Goal: Task Accomplishment & Management: Manage account settings

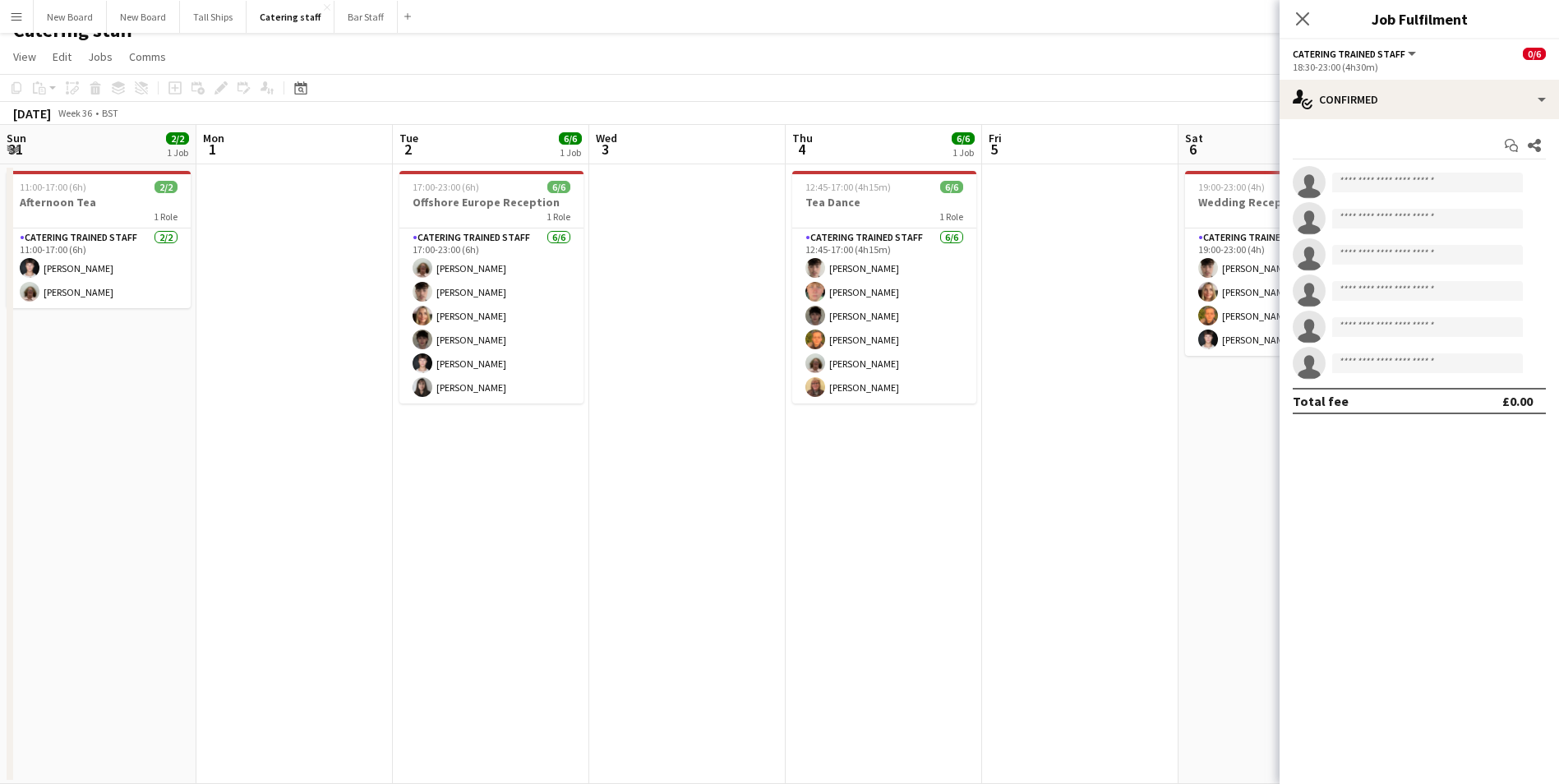
scroll to position [0, 637]
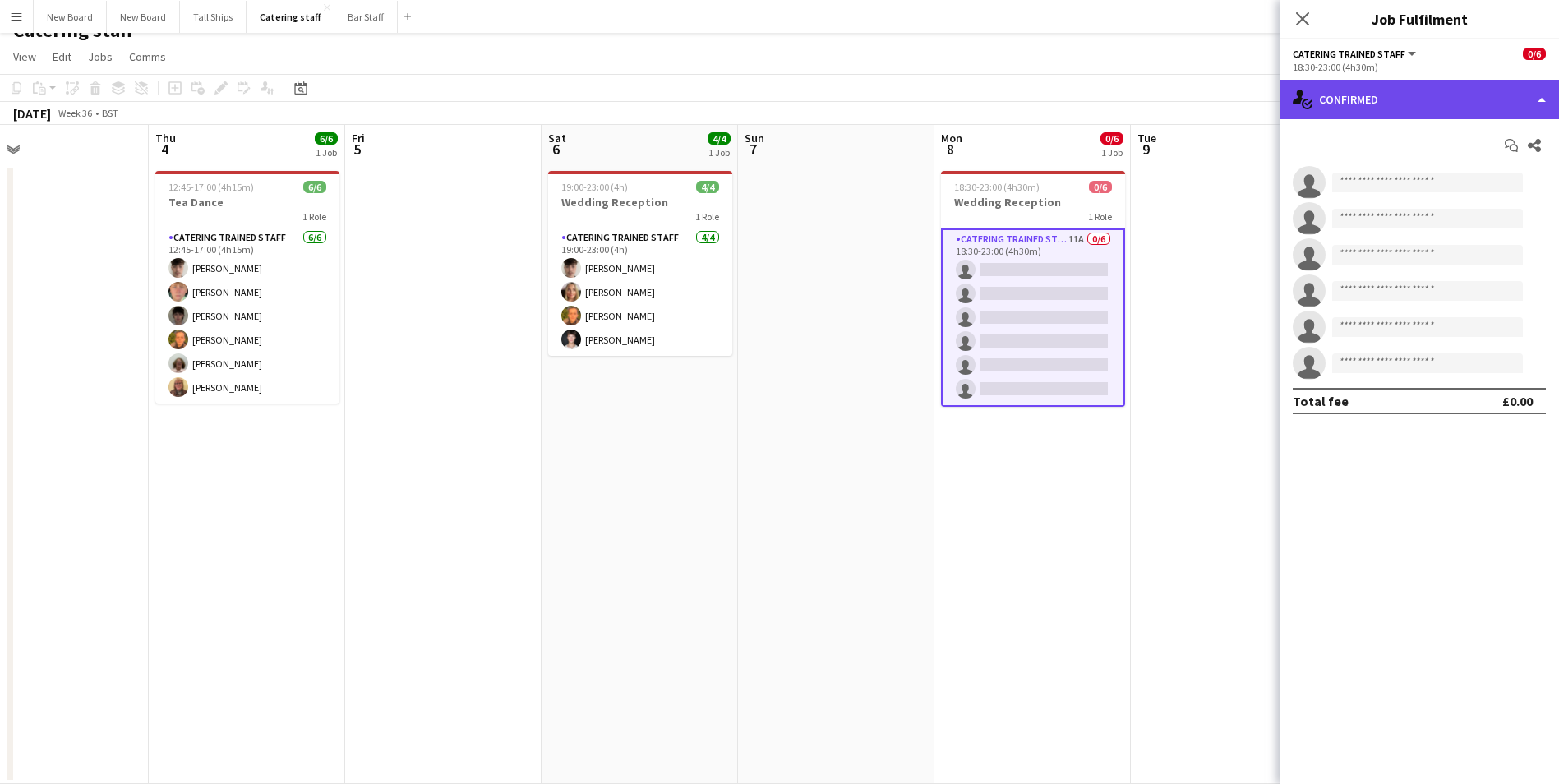
click at [1465, 114] on div "single-neutral-actions-check-2 Confirmed" at bounding box center [1419, 99] width 279 height 40
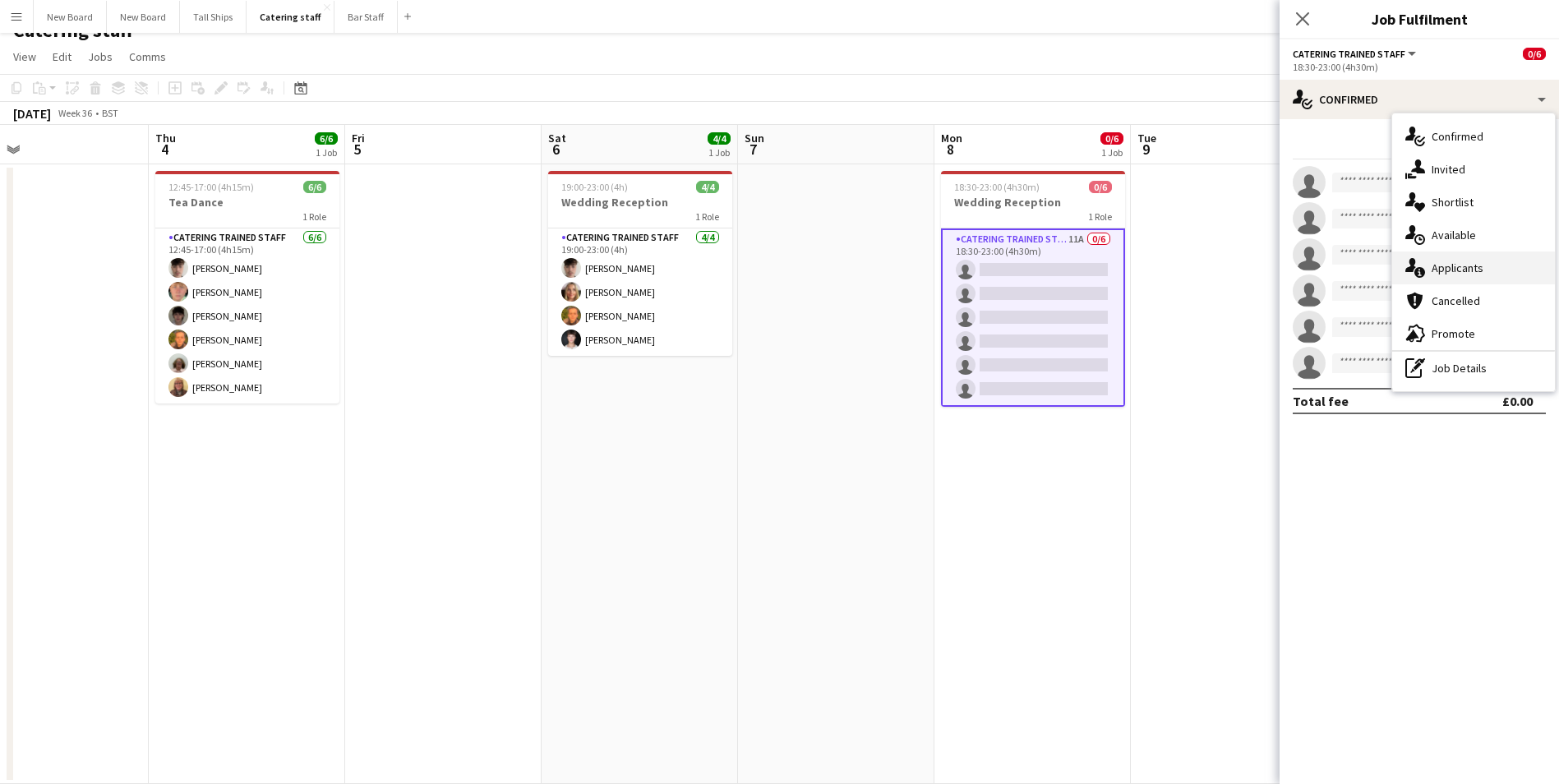
click at [1479, 279] on div "single-neutral-actions-information Applicants" at bounding box center [1473, 268] width 163 height 33
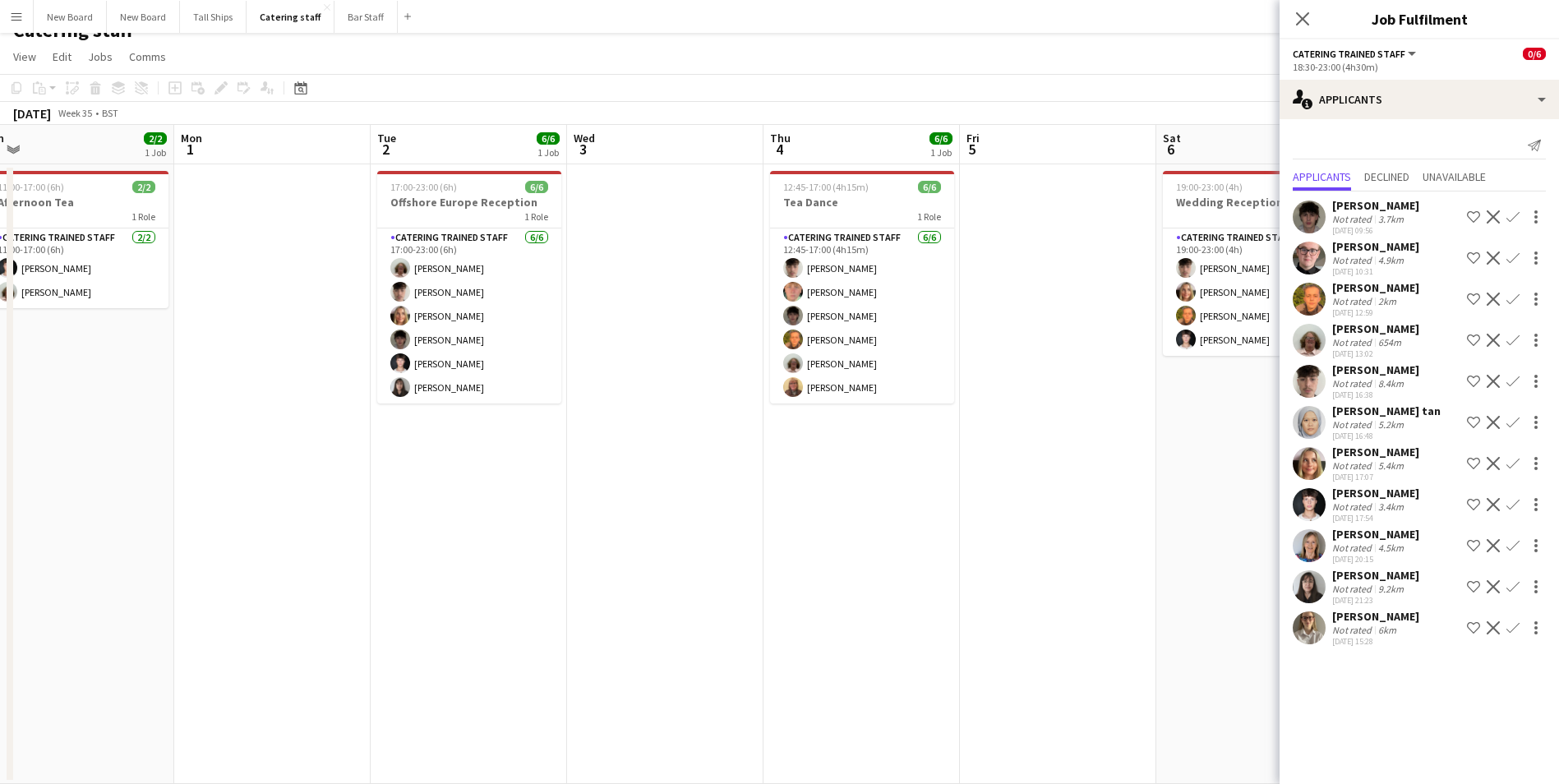
scroll to position [0, 360]
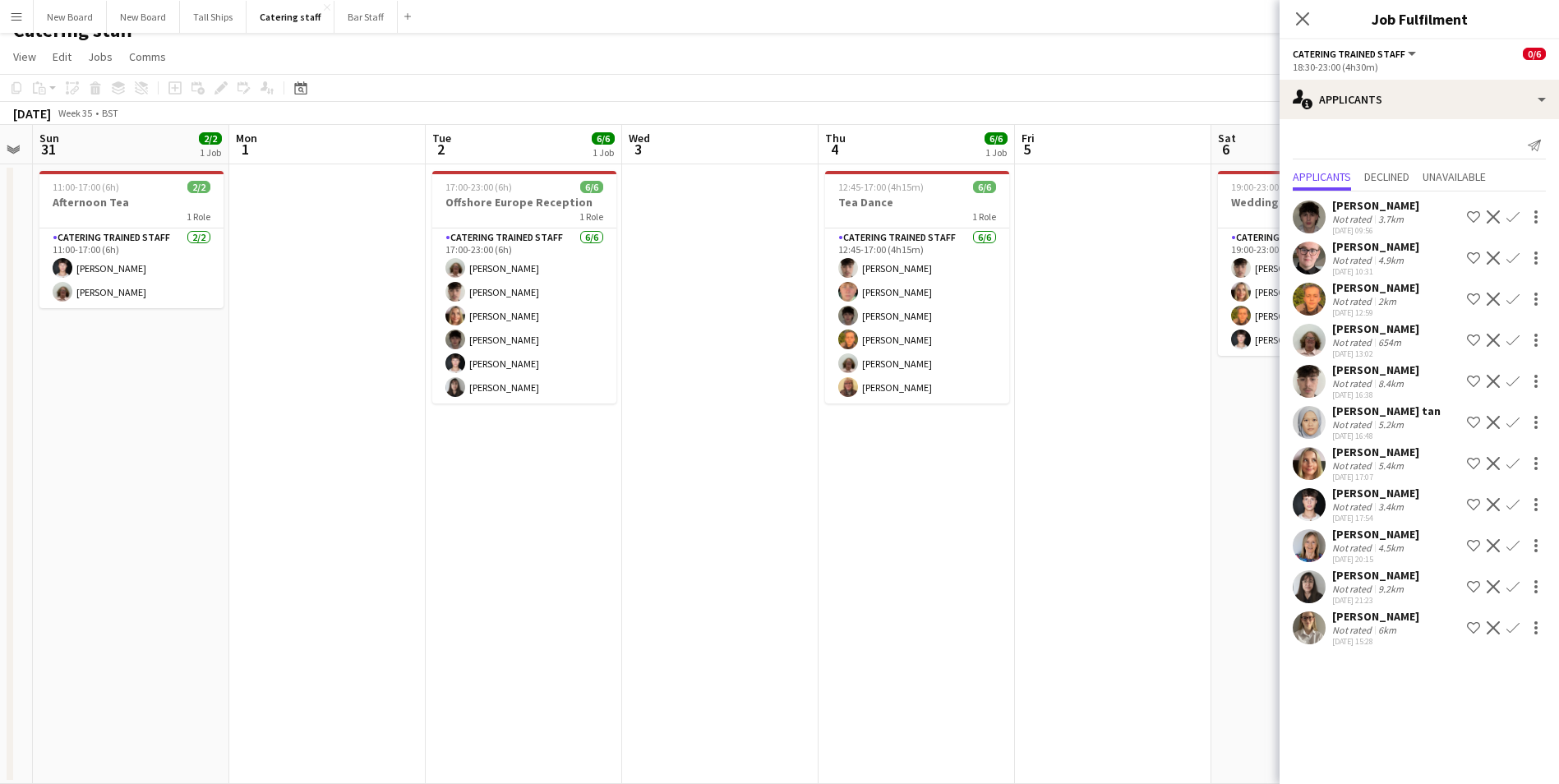
drag, startPoint x: 326, startPoint y: 512, endPoint x: 996, endPoint y: 420, distance: 676.3
click at [996, 420] on app-calendar-viewport "Fri 29 Sat 30 Sun 31 2/2 1 Job Mon 1 Tue 2 6/6 1 Job Wed 3 Thu 4 6/6 1 Job Fri …" at bounding box center [779, 455] width 1559 height 659
drag, startPoint x: 1422, startPoint y: 637, endPoint x: 1400, endPoint y: 693, distance: 60.2
click at [1407, 704] on mat-expansion-panel "users2 Applicants Send notification Applicants Declined Unavailable [PERSON_NAM…" at bounding box center [1419, 451] width 279 height 665
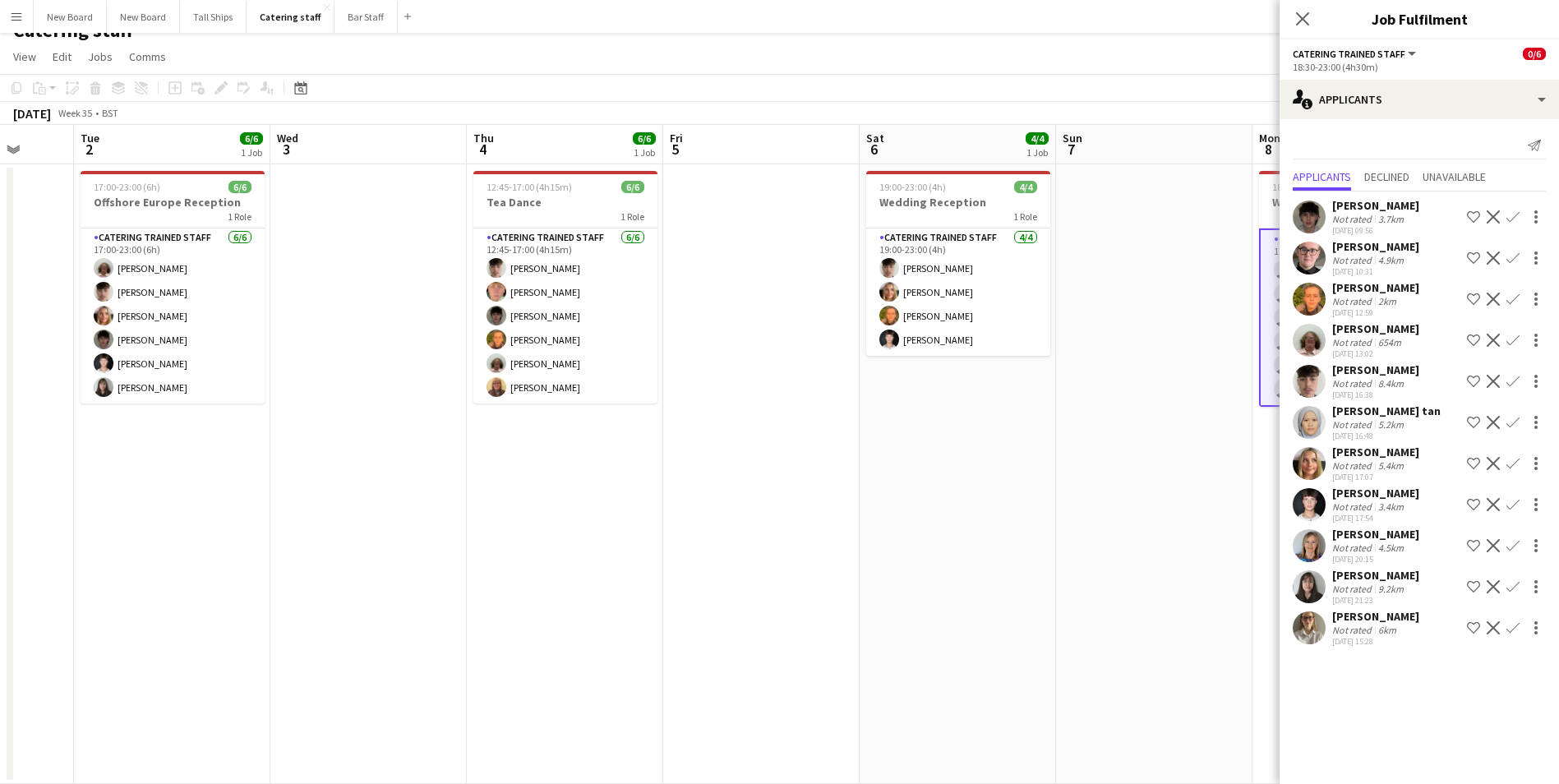
drag, startPoint x: 1125, startPoint y: 591, endPoint x: 611, endPoint y: 524, distance: 518.3
click at [577, 565] on app-calendar-viewport "Sat 30 Sun 31 2/2 1 Job Mon 1 Tue 2 6/6 1 Job Wed 3 Thu 4 6/6 1 Job Fri 5 Sat 6…" at bounding box center [779, 455] width 1559 height 659
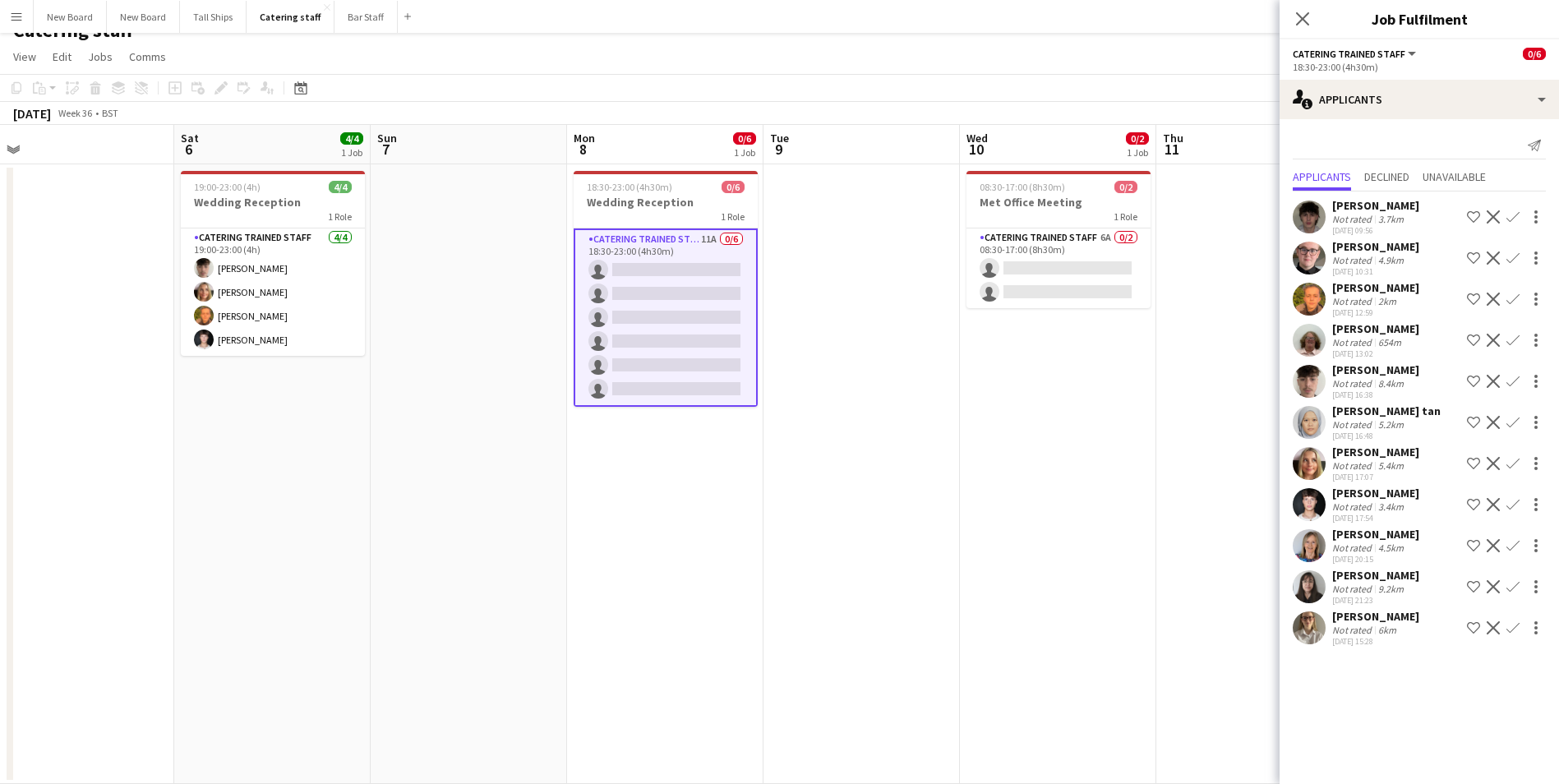
drag, startPoint x: 1119, startPoint y: 623, endPoint x: 738, endPoint y: 593, distance: 382.2
click at [738, 600] on app-calendar-viewport "Tue 2 6/6 1 Job Wed 3 Thu 4 6/6 1 Job Fri 5 Sat 6 4/4 1 Job Sun 7 Mon 8 0/6 1 J…" at bounding box center [779, 455] width 1559 height 659
click at [1075, 268] on app-card-role "Catering trained staff 6A 0/2 08:30-17:00 (8h30m) single-neutral-actions single…" at bounding box center [1057, 268] width 184 height 80
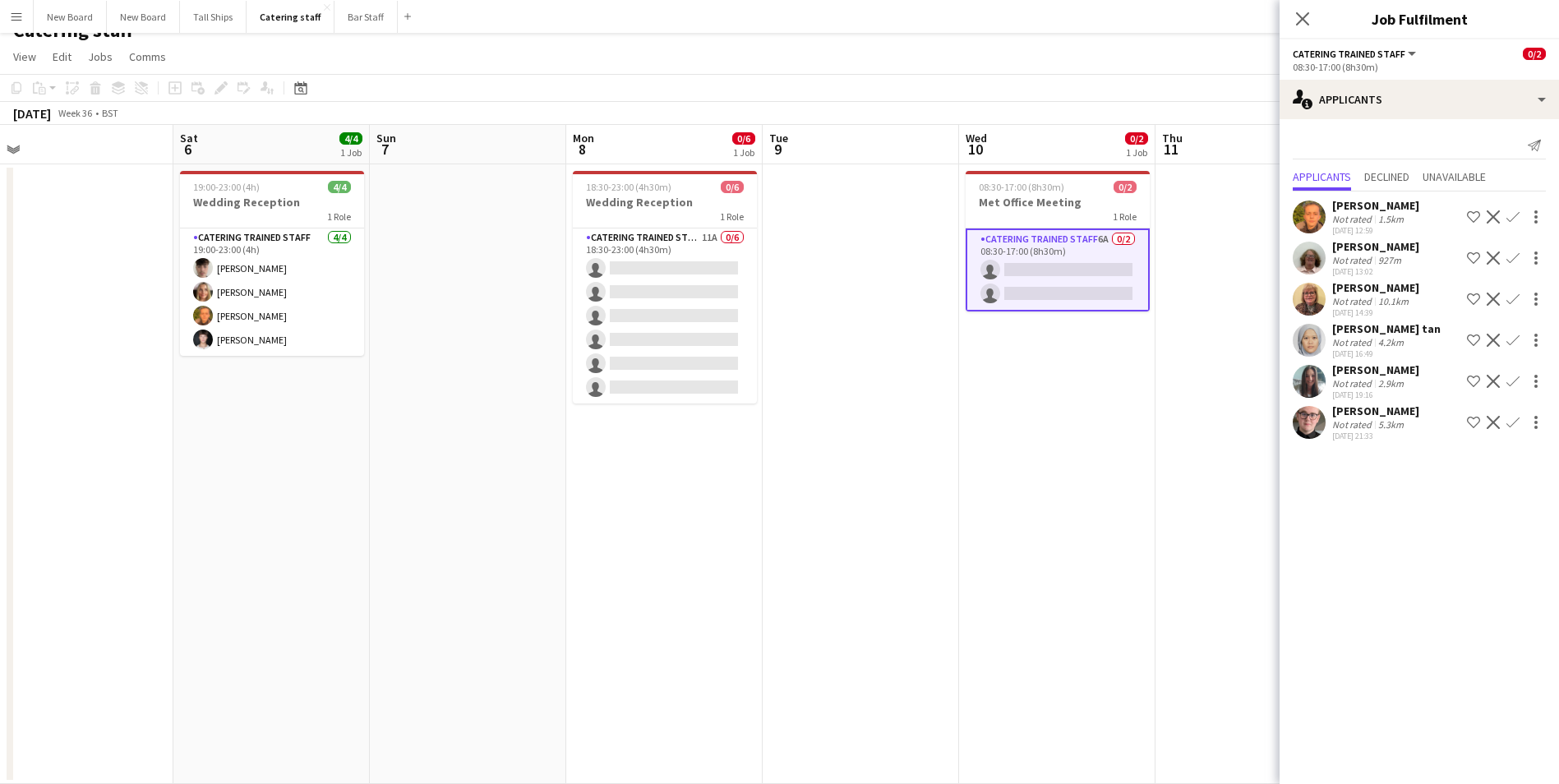
click at [1518, 253] on app-icon "Confirm" at bounding box center [1513, 258] width 14 height 14
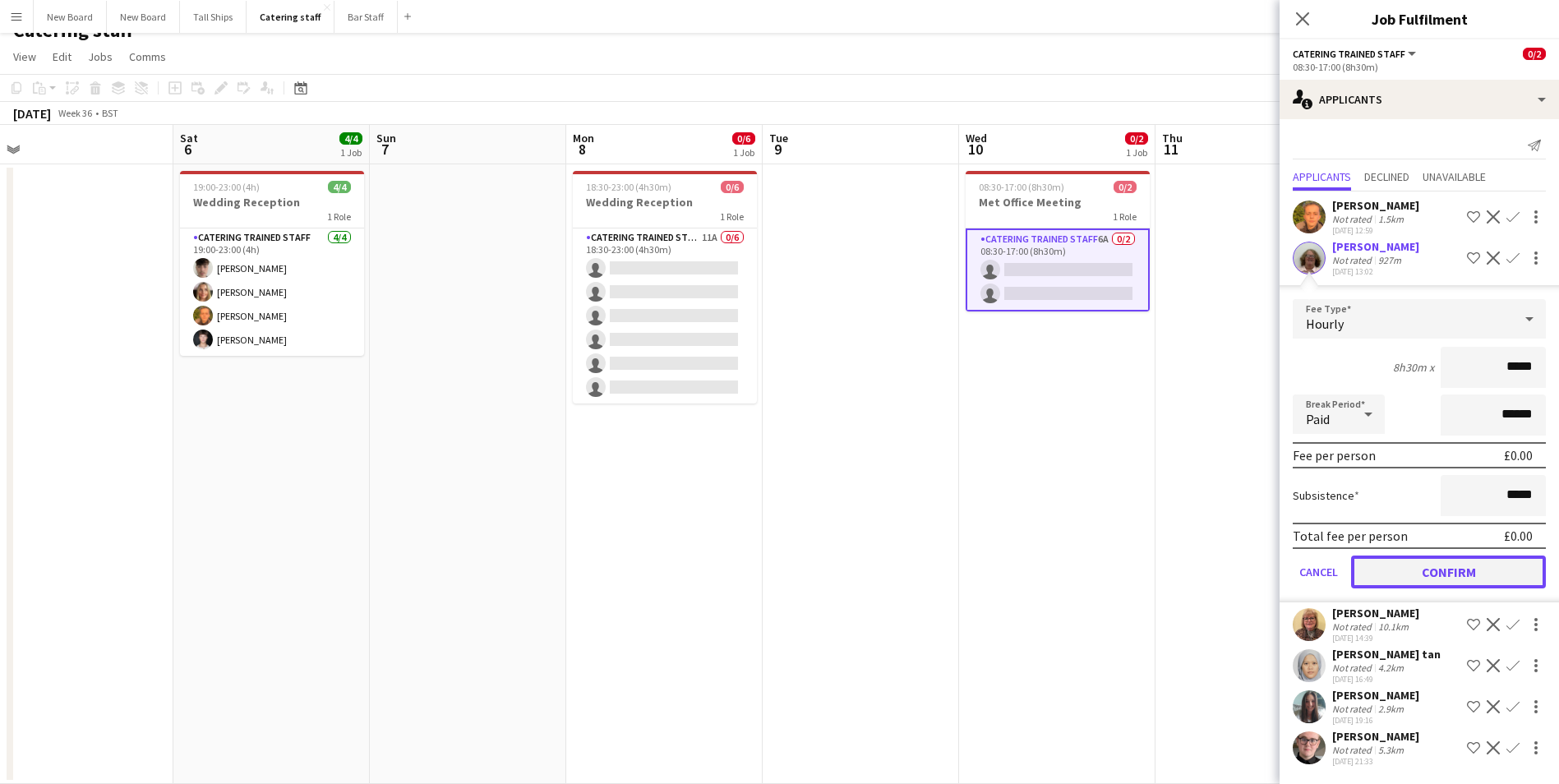
click at [1457, 574] on button "Confirm" at bounding box center [1449, 571] width 195 height 33
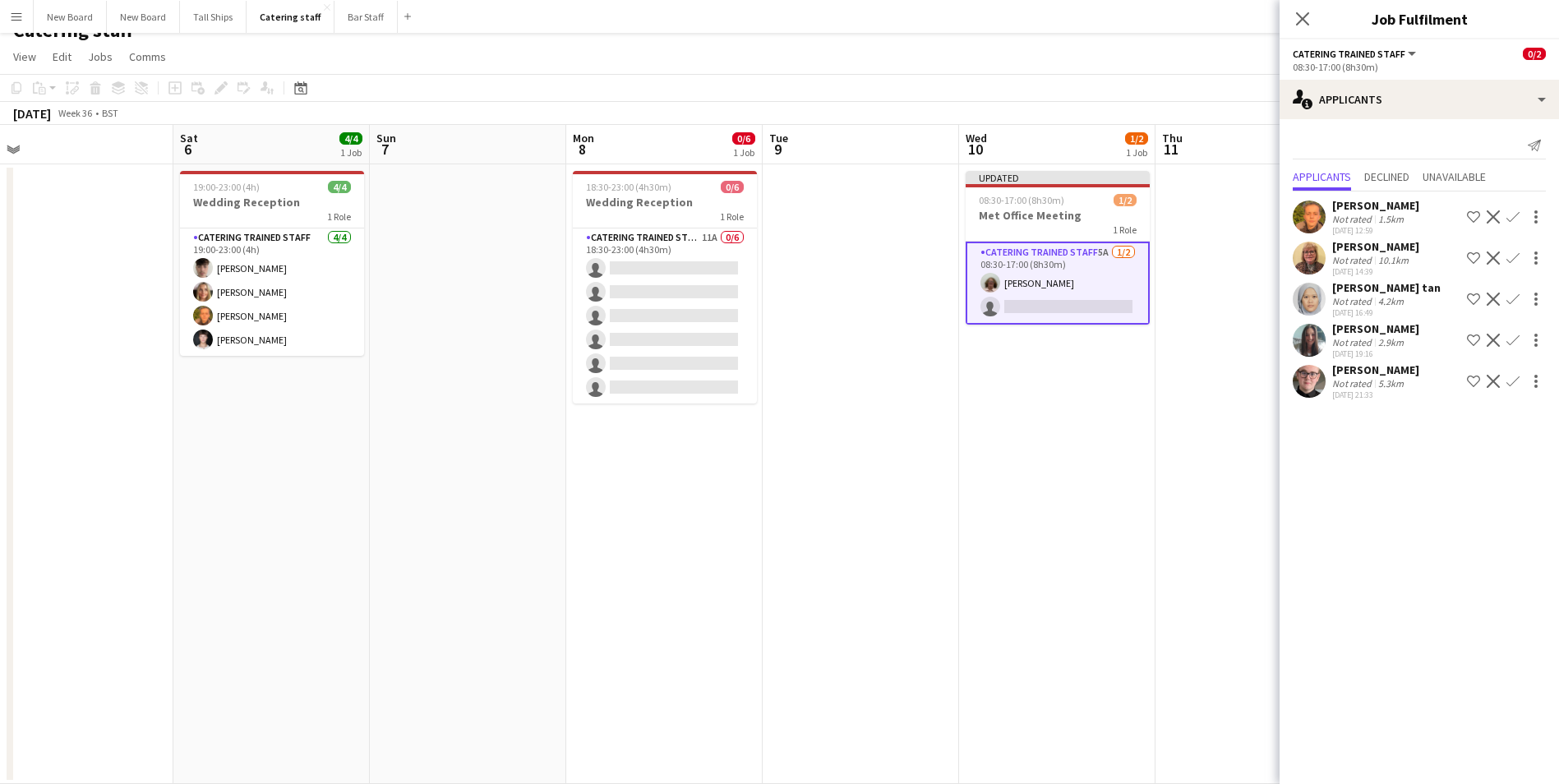
click at [1517, 257] on app-icon "Confirm" at bounding box center [1513, 258] width 14 height 14
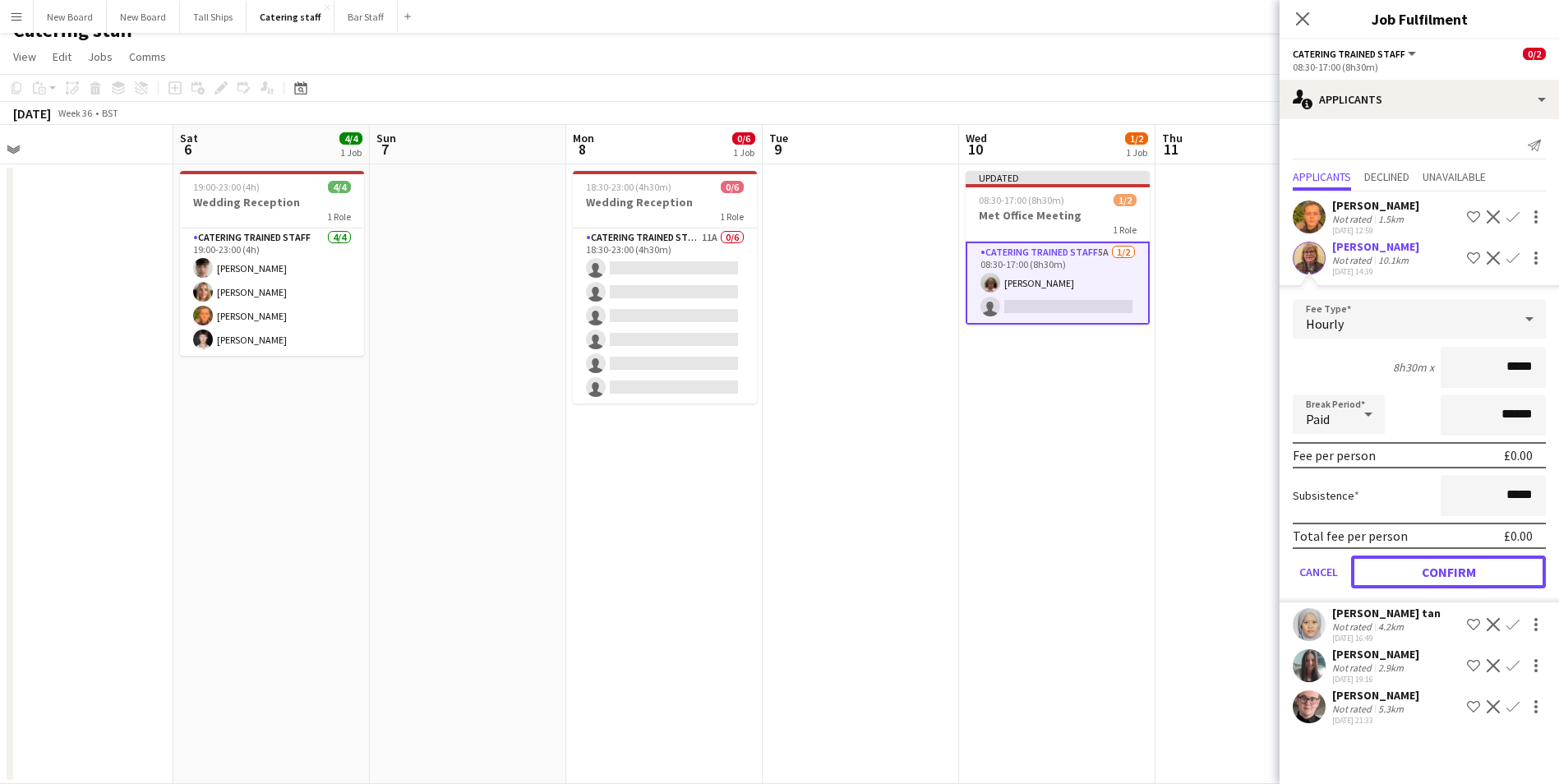
click at [1488, 568] on button "Confirm" at bounding box center [1449, 571] width 195 height 33
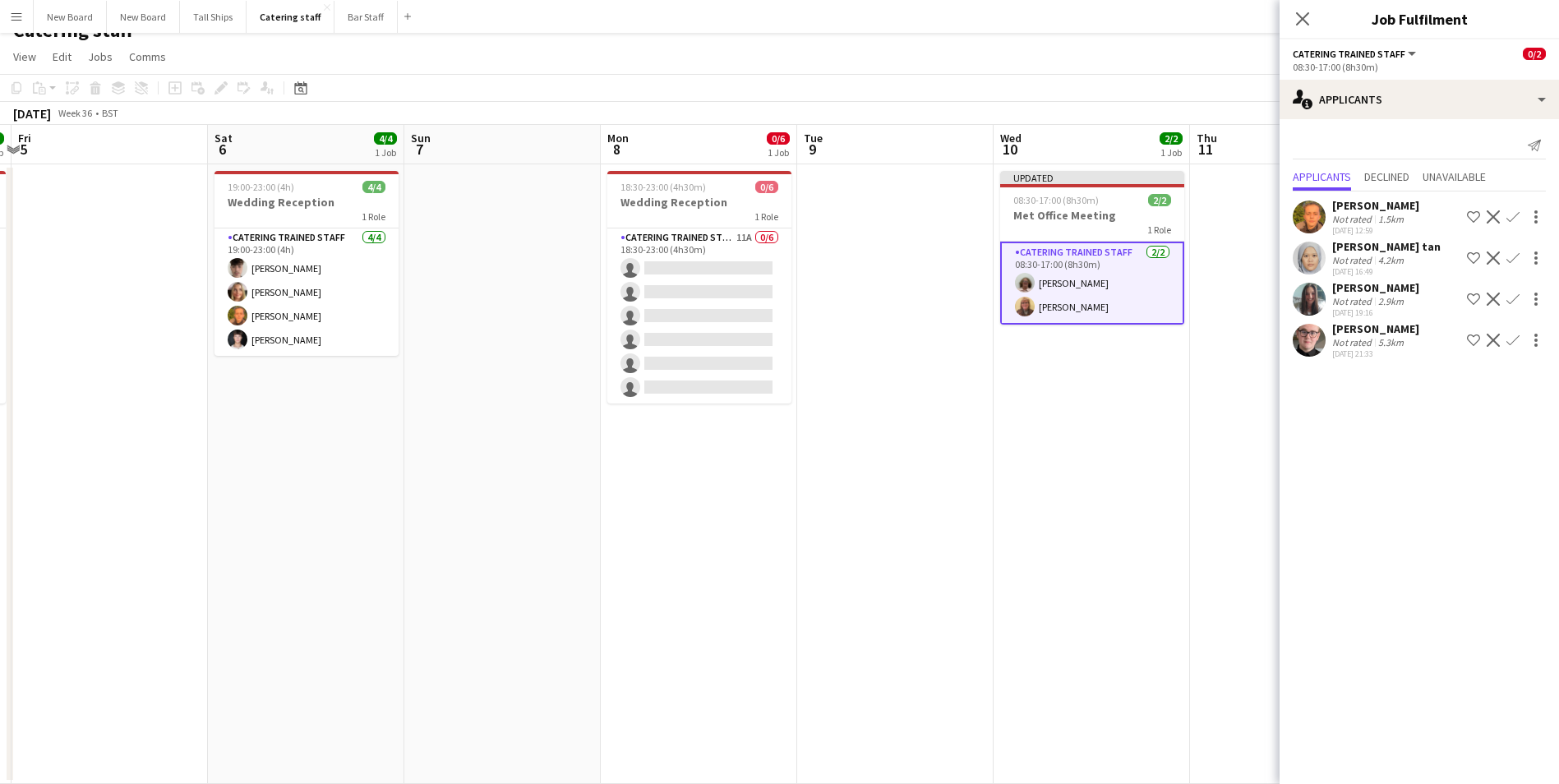
drag, startPoint x: 1153, startPoint y: 475, endPoint x: 616, endPoint y: 584, distance: 548.0
click at [615, 586] on app-calendar-viewport "Tue 2 6/6 1 Job Wed 3 Thu 4 6/6 1 Job Fri 5 Sat 6 4/4 1 Job Sun 7 Mon 8 0/6 1 J…" at bounding box center [779, 455] width 1559 height 659
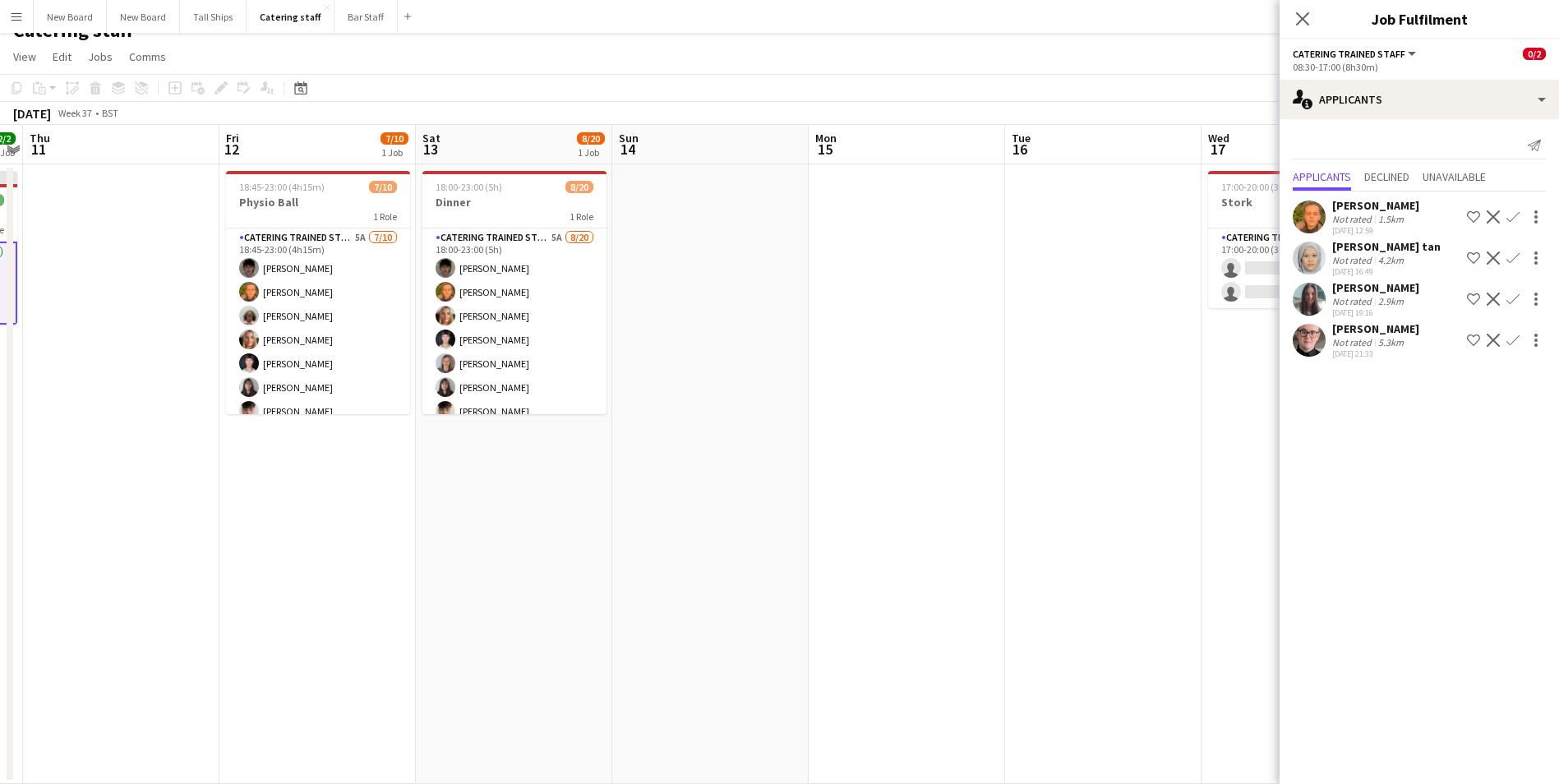
drag, startPoint x: 586, startPoint y: 650, endPoint x: 593, endPoint y: 639, distance: 13.0
click at [581, 650] on app-calendar-viewport "Mon 8 0/6 1 Job Tue 9 Wed 10 2/2 1 Job Thu 11 Fri 12 7/10 1 Job Sat 13 8/20 1 J…" at bounding box center [779, 455] width 1559 height 659
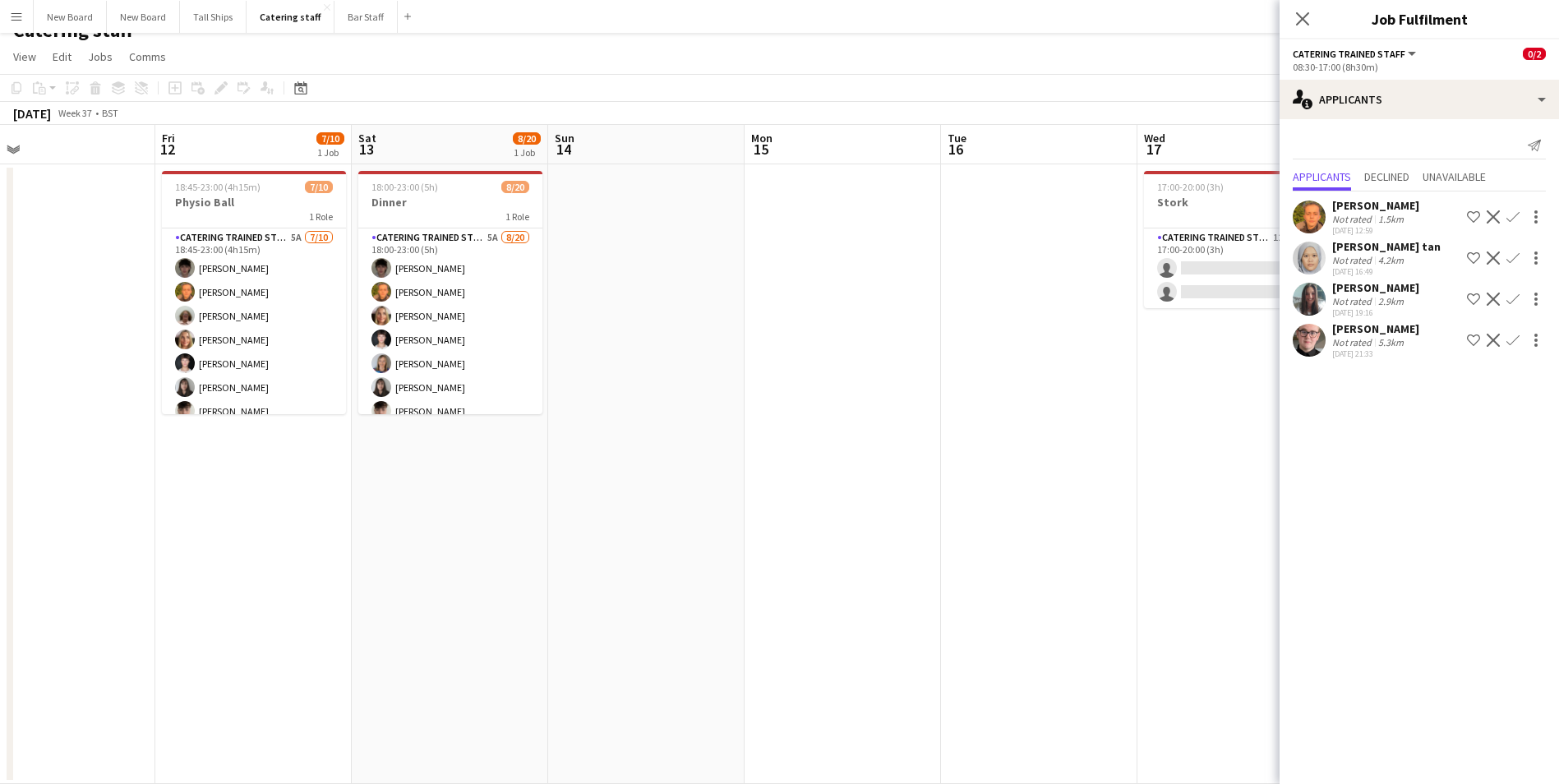
drag, startPoint x: 1161, startPoint y: 502, endPoint x: 784, endPoint y: 535, distance: 378.4
click at [781, 540] on app-calendar-viewport "Mon 8 0/6 1 Job Tue 9 Wed 10 2/2 1 Job Thu 11 Fri 12 7/10 1 Job Sat 13 8/20 1 J…" at bounding box center [779, 455] width 1559 height 659
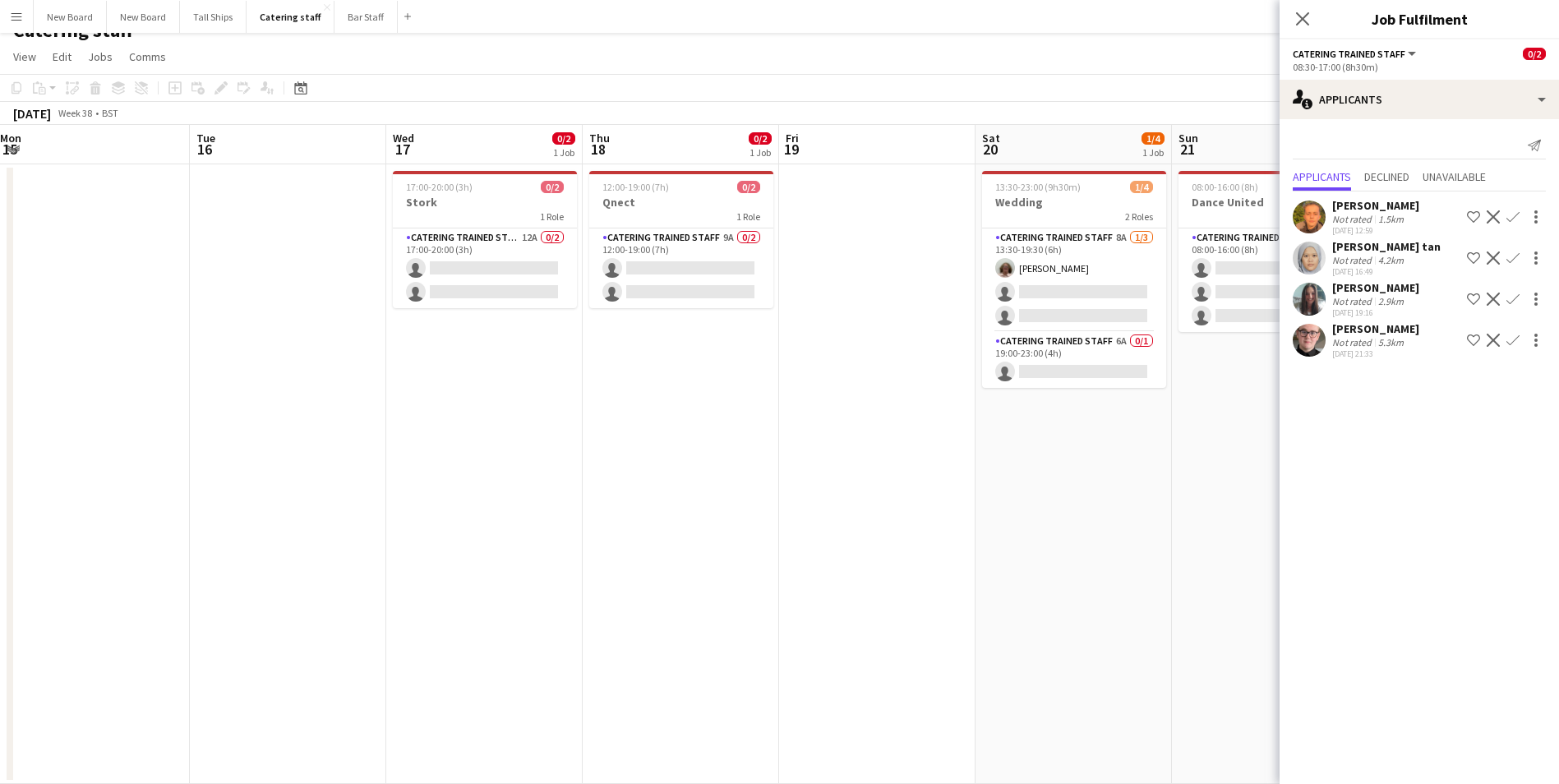
drag, startPoint x: 1010, startPoint y: 373, endPoint x: 594, endPoint y: 418, distance: 418.4
click at [570, 422] on app-calendar-viewport "Fri 12 7/10 1 Job Sat 13 8/20 1 Job Sun 14 Mon 15 Tue 16 Wed 17 0/2 1 Job Thu 1…" at bounding box center [779, 455] width 1559 height 659
click at [527, 269] on app-card-role "Catering trained staff 12A 0/2 17:00-20:00 (3h) single-neutral-actions single-n…" at bounding box center [484, 268] width 184 height 80
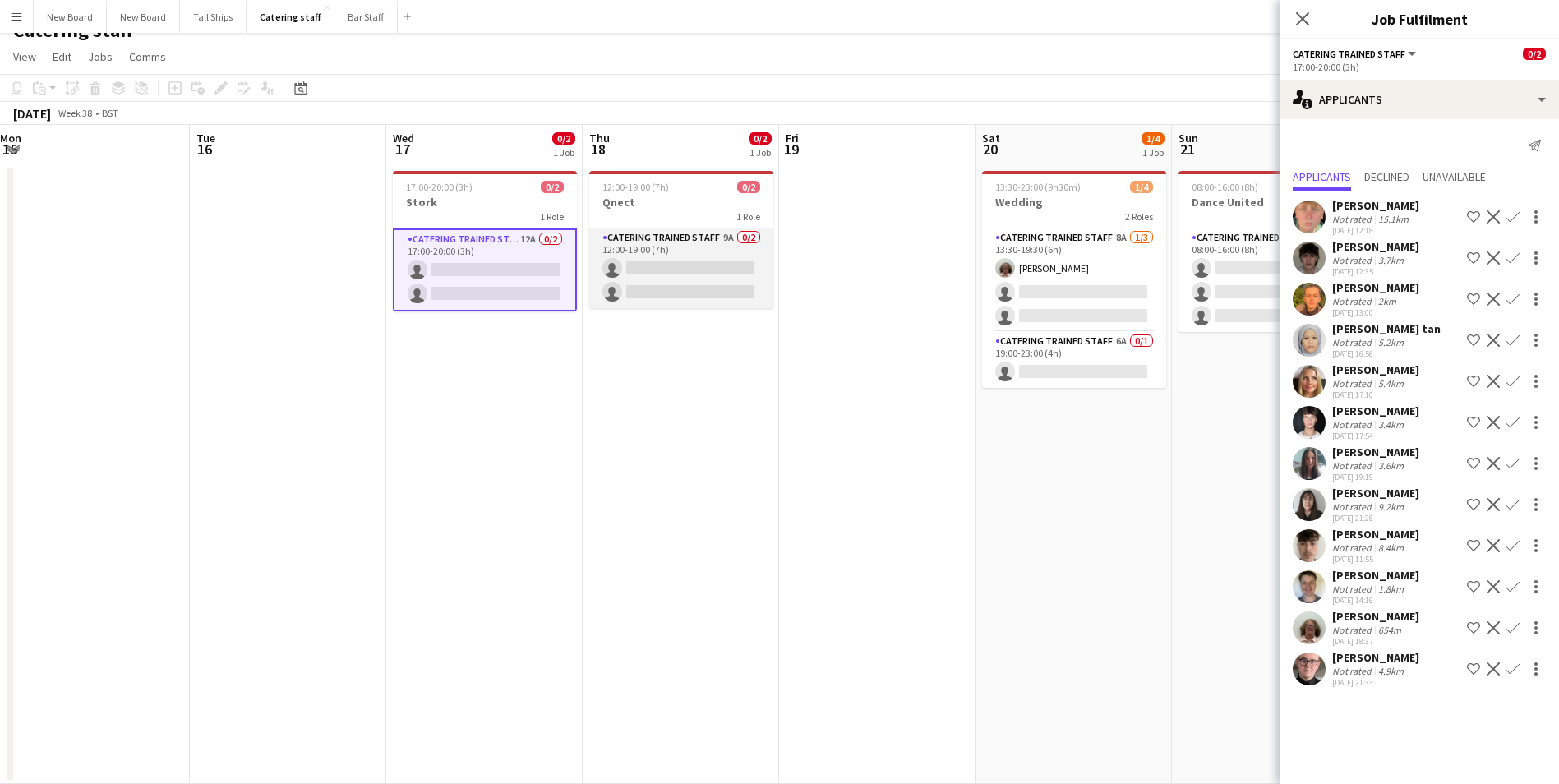
click at [694, 270] on app-card-role "Catering trained staff 9A 0/2 12:00-19:00 (7h) single-neutral-actions single-ne…" at bounding box center [681, 268] width 184 height 80
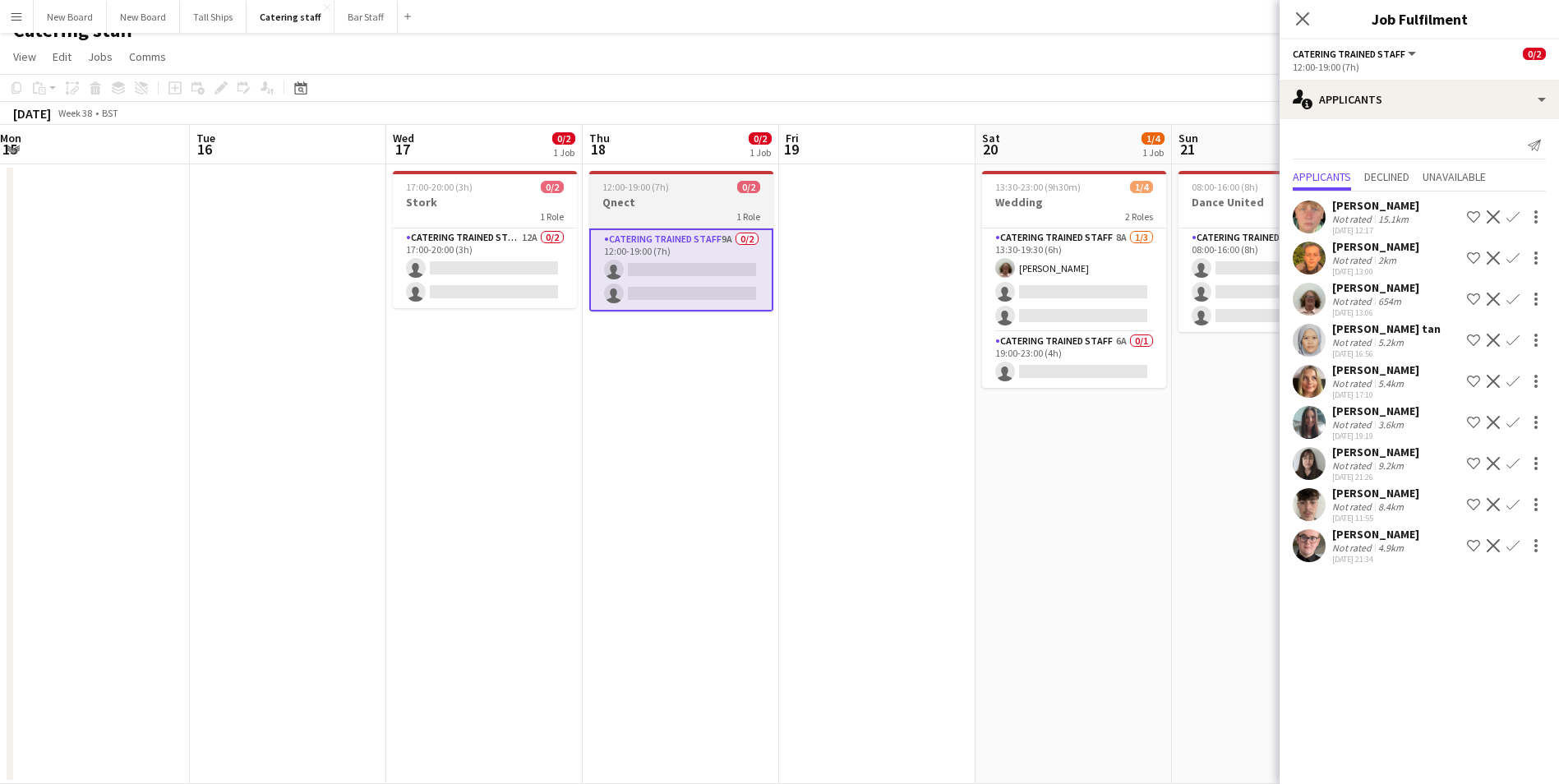
click at [694, 180] on app-job-card "12:00-19:00 (7h) 0/2 Qnect 1 Role Catering trained staff 9A 0/2 12:00-19:00 (7h…" at bounding box center [681, 241] width 184 height 141
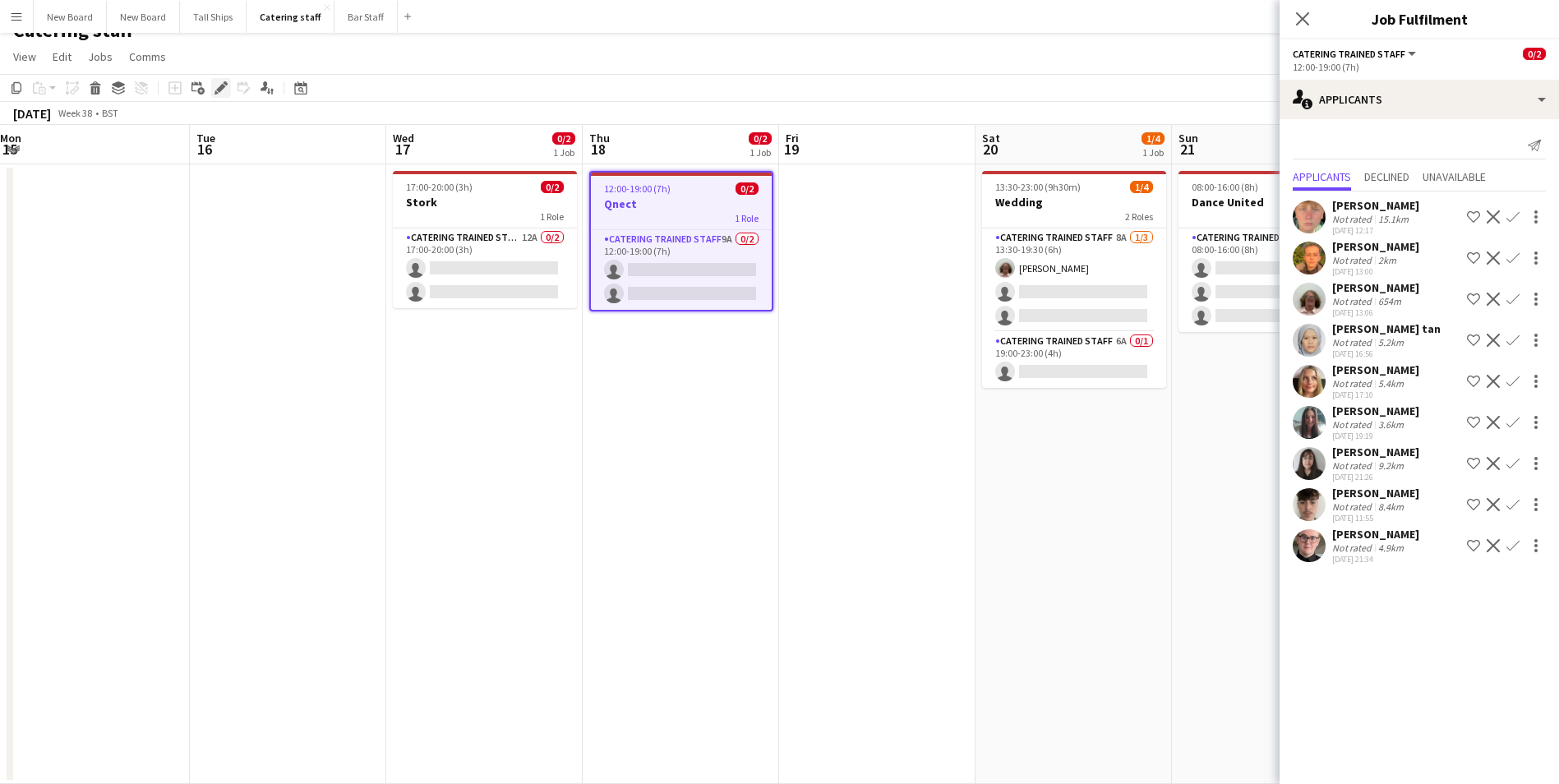
click at [218, 92] on icon at bounding box center [220, 88] width 9 height 9
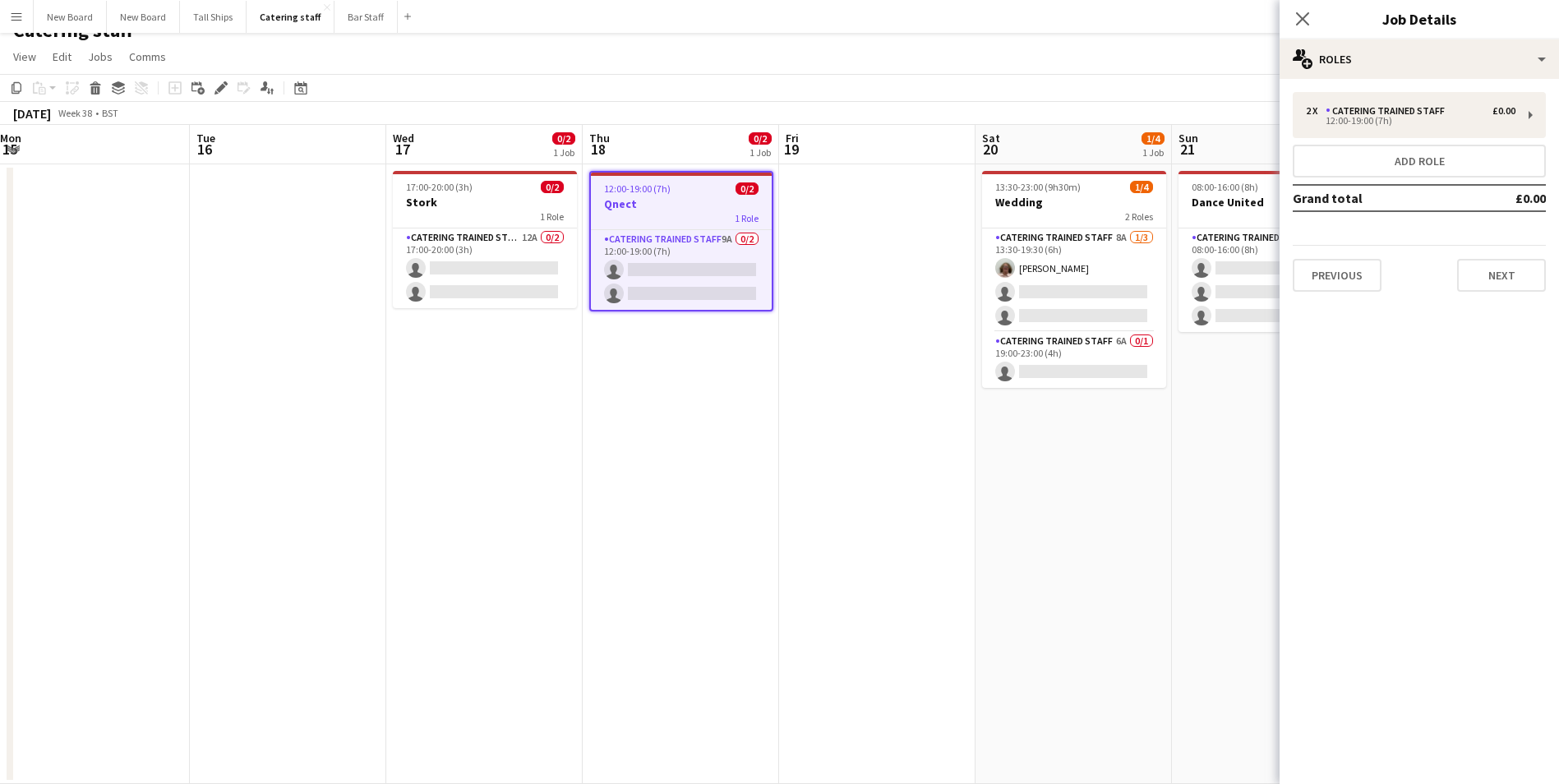
click at [1501, 258] on div "Previous Next" at bounding box center [1419, 268] width 253 height 47
click at [1495, 279] on button "Next" at bounding box center [1501, 275] width 89 height 33
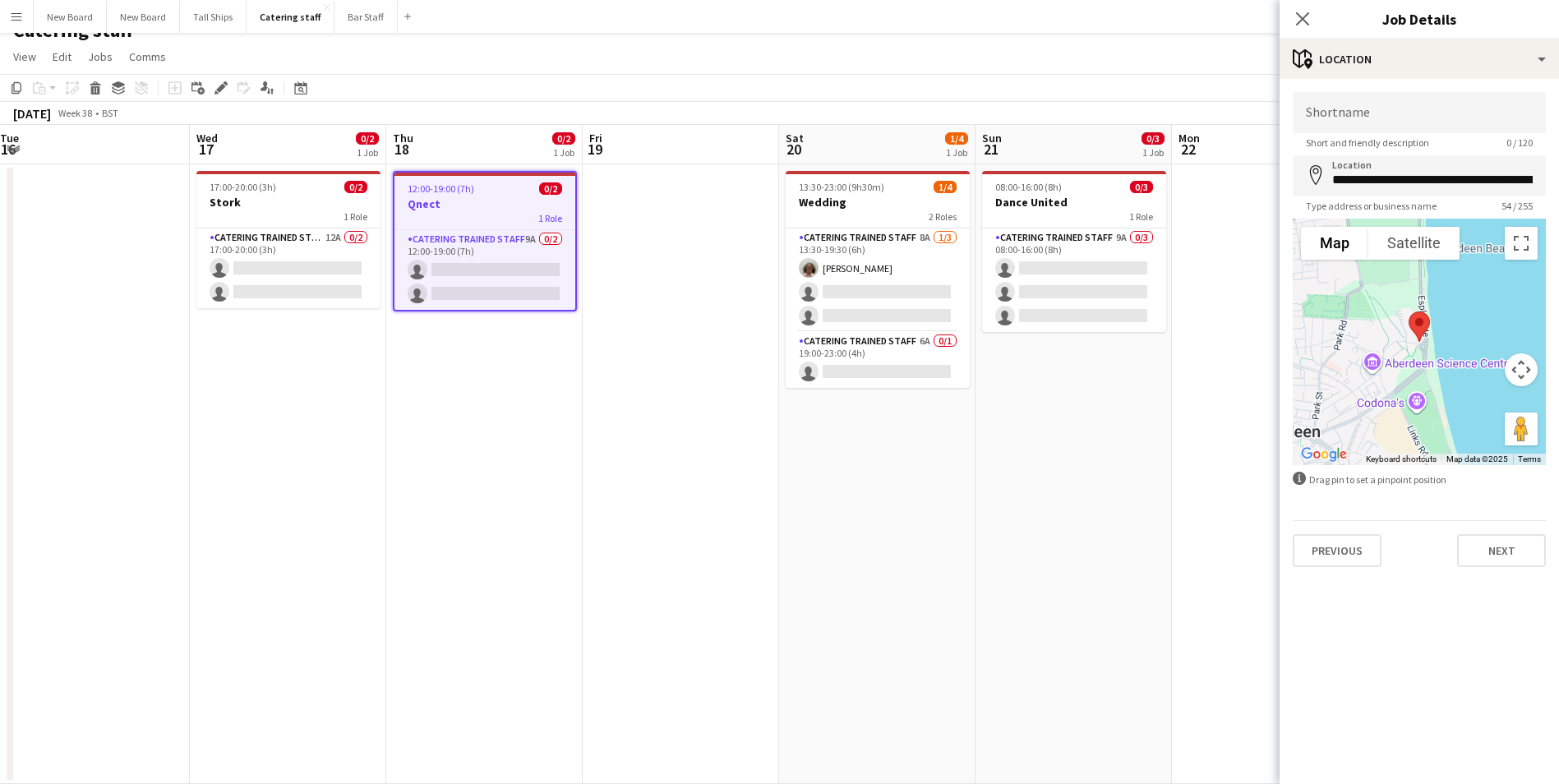
scroll to position [0, 576]
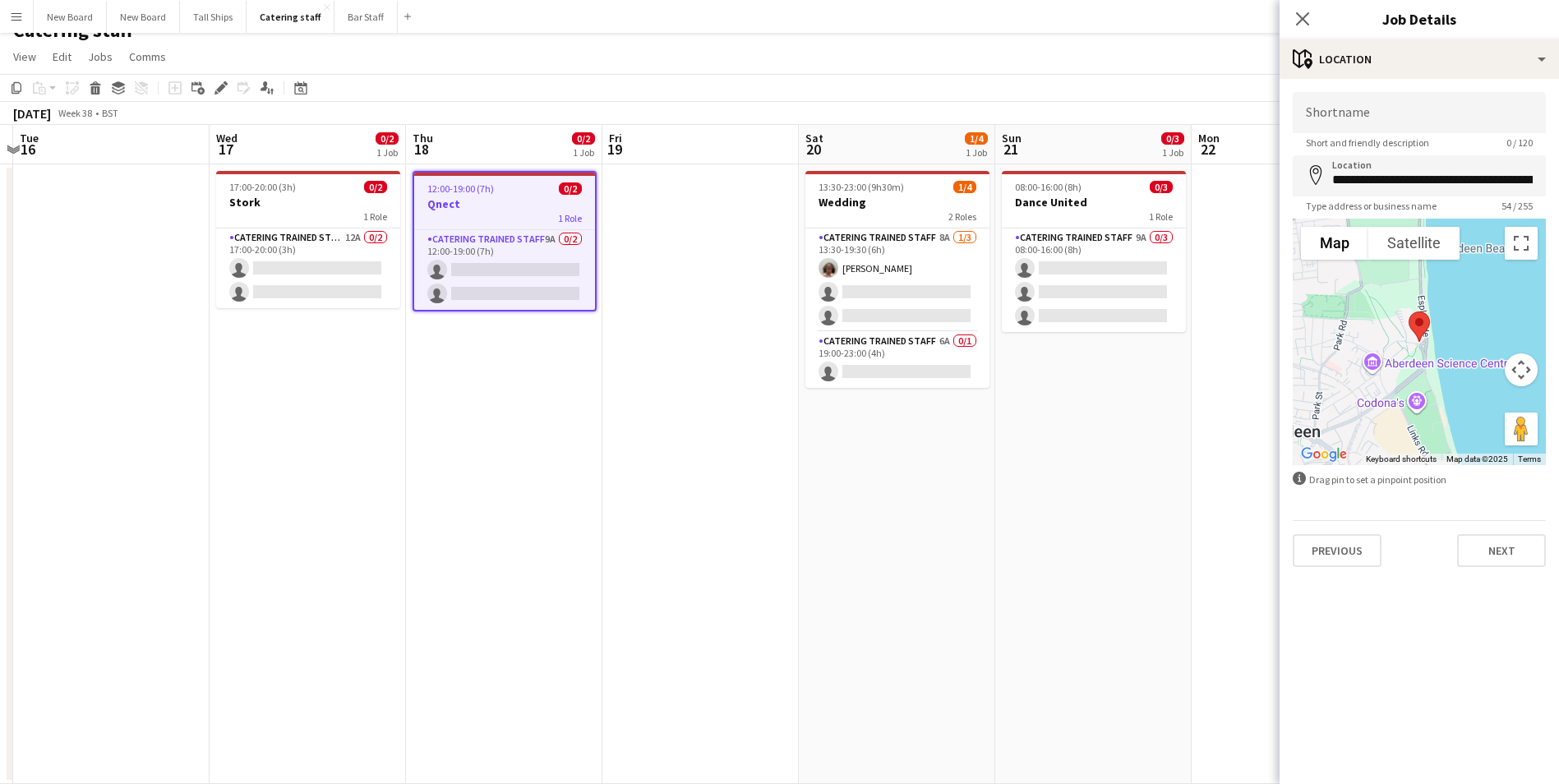
drag, startPoint x: 849, startPoint y: 539, endPoint x: 532, endPoint y: 554, distance: 317.4
click at [532, 554] on app-calendar-viewport "Sat 13 8/20 1 Job Sun 14 Mon 15 Tue 16 Wed 17 0/2 1 Job Thu 18 0/2 1 Job Fri 19…" at bounding box center [779, 455] width 1559 height 659
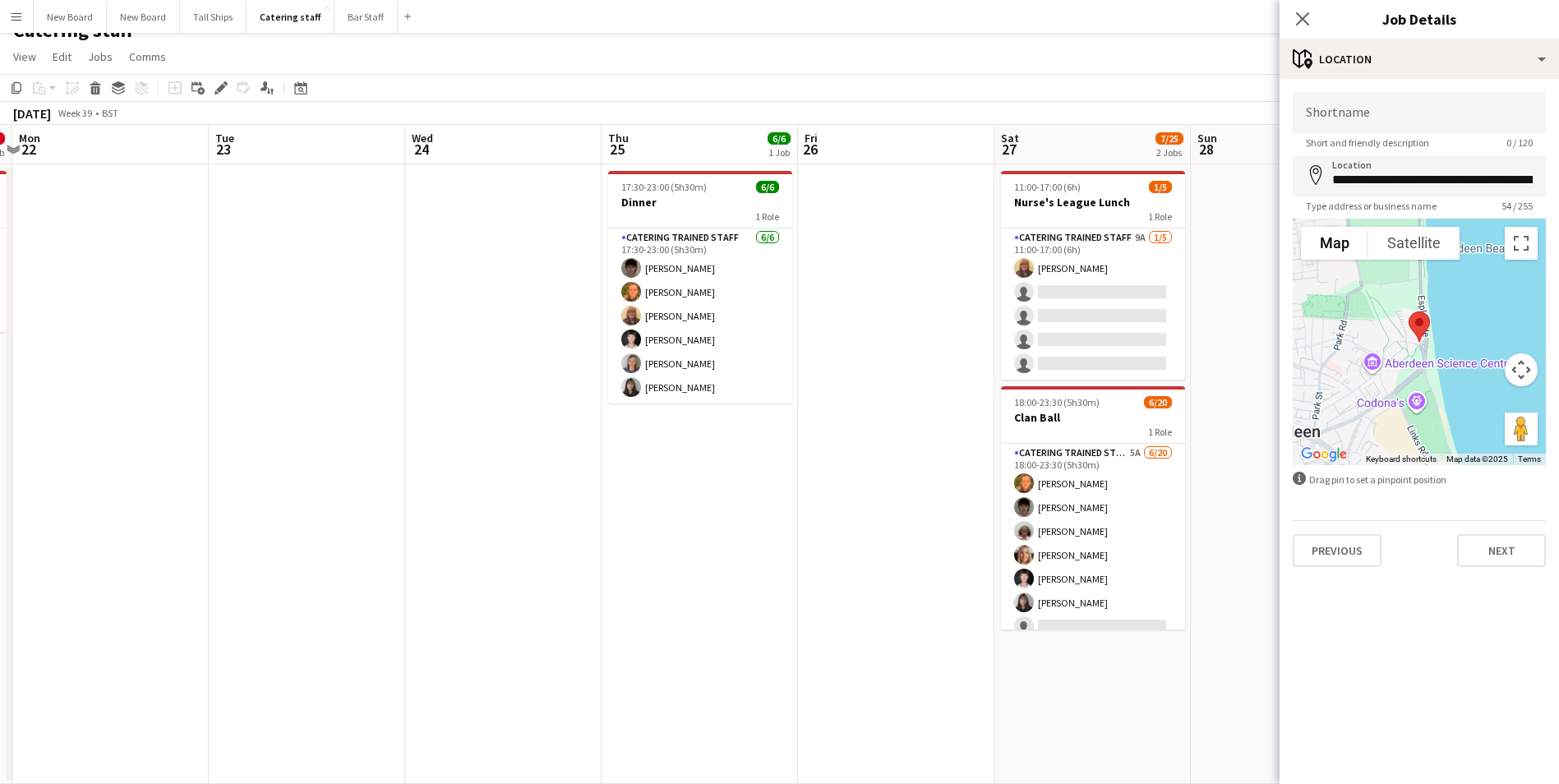
drag, startPoint x: 1209, startPoint y: 514, endPoint x: 404, endPoint y: 550, distance: 805.8
click at [404, 550] on app-calendar-viewport "Fri 19 Sat 20 1/4 1 Job Sun 21 0/3 1 Job Mon 22 Tue 23 Wed 24 Thu 25 6/6 1 Job …" at bounding box center [779, 455] width 1559 height 659
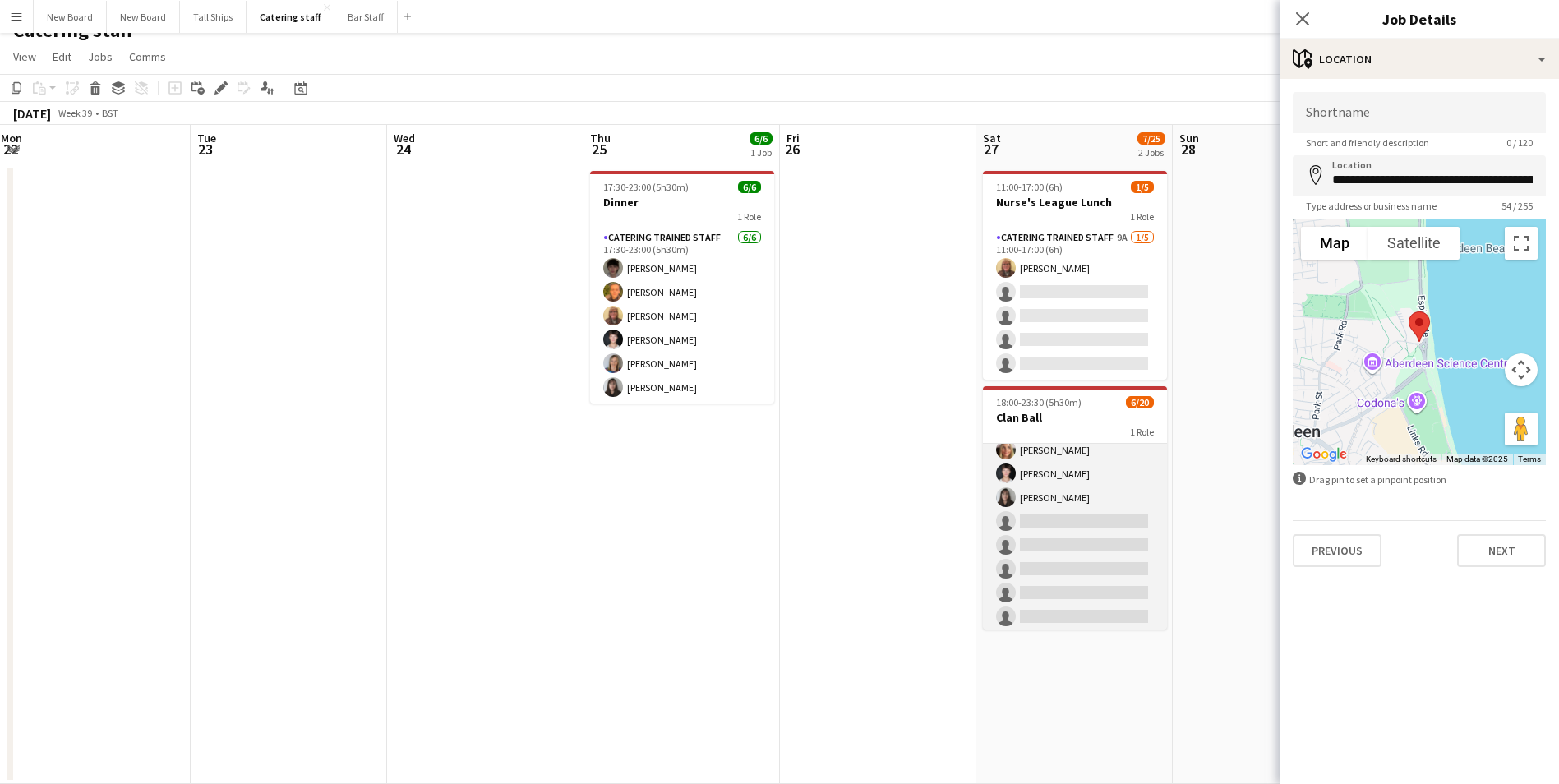
click at [1110, 520] on app-card-role "Catering trained staff 5A [DATE] 18:00-23:30 (5h30m) [PERSON_NAME] [PERSON_NAME…" at bounding box center [1075, 593] width 184 height 509
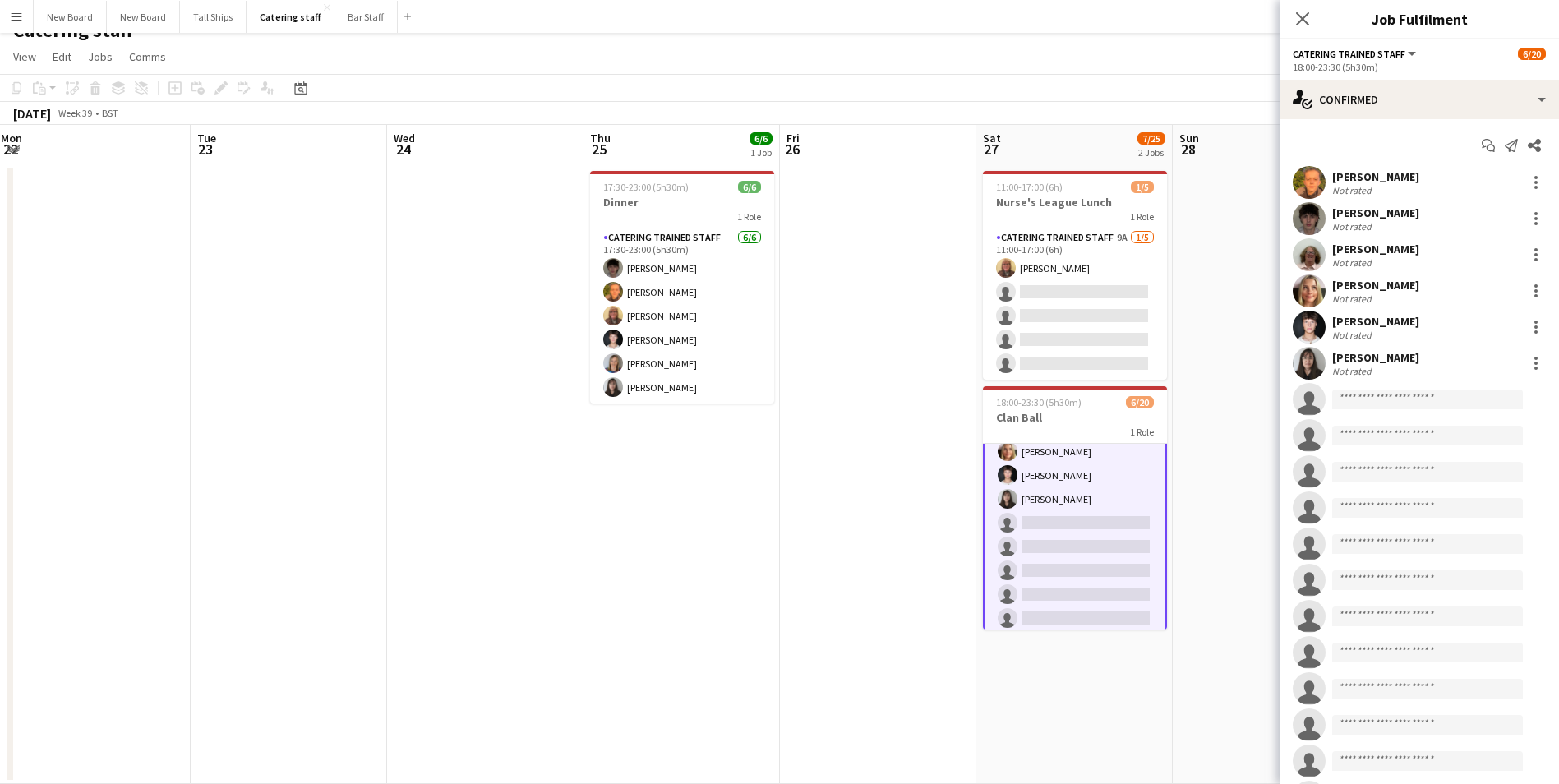
scroll to position [107, 0]
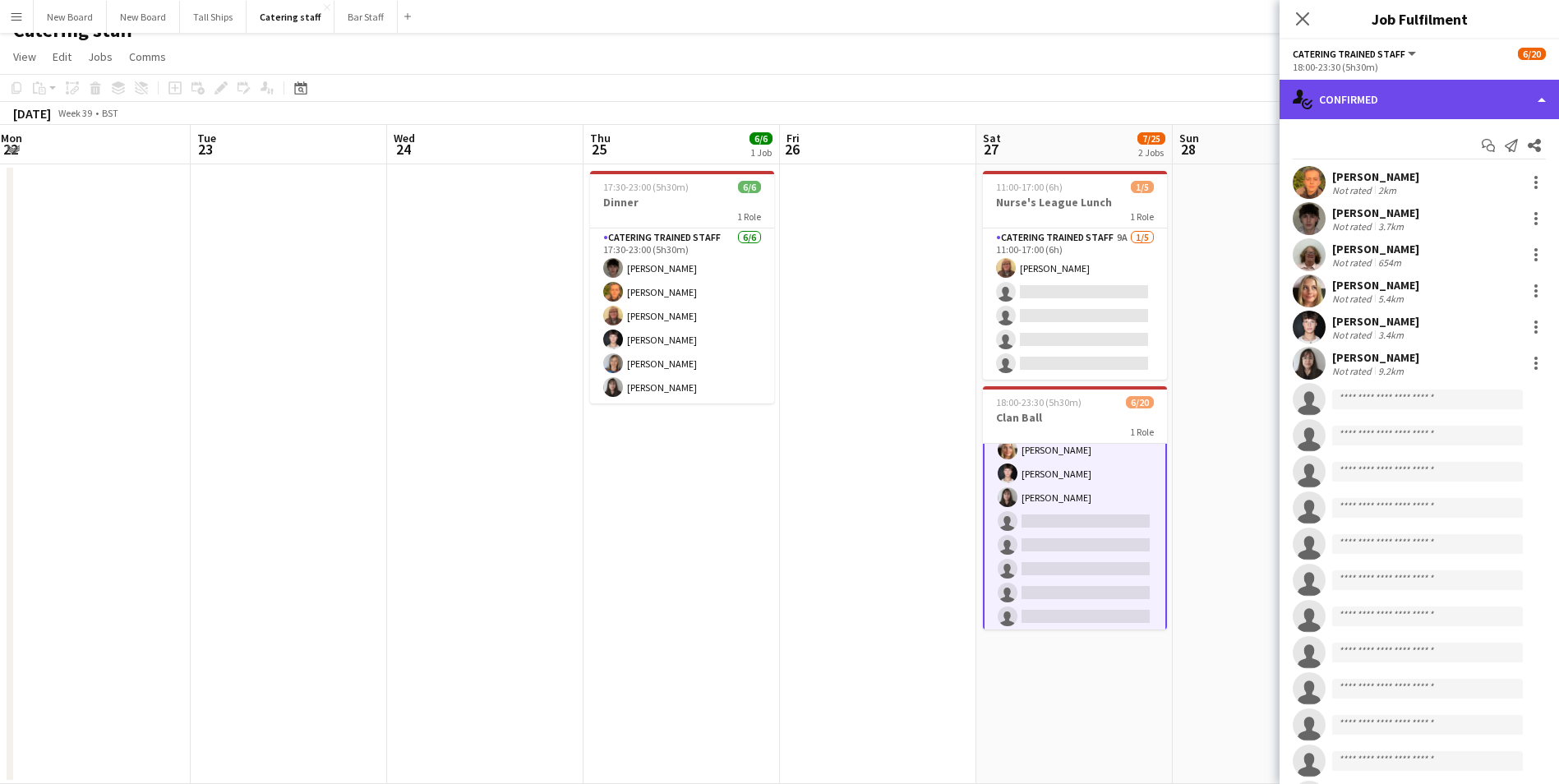
click at [1402, 93] on div "single-neutral-actions-check-2 Confirmed" at bounding box center [1419, 99] width 279 height 40
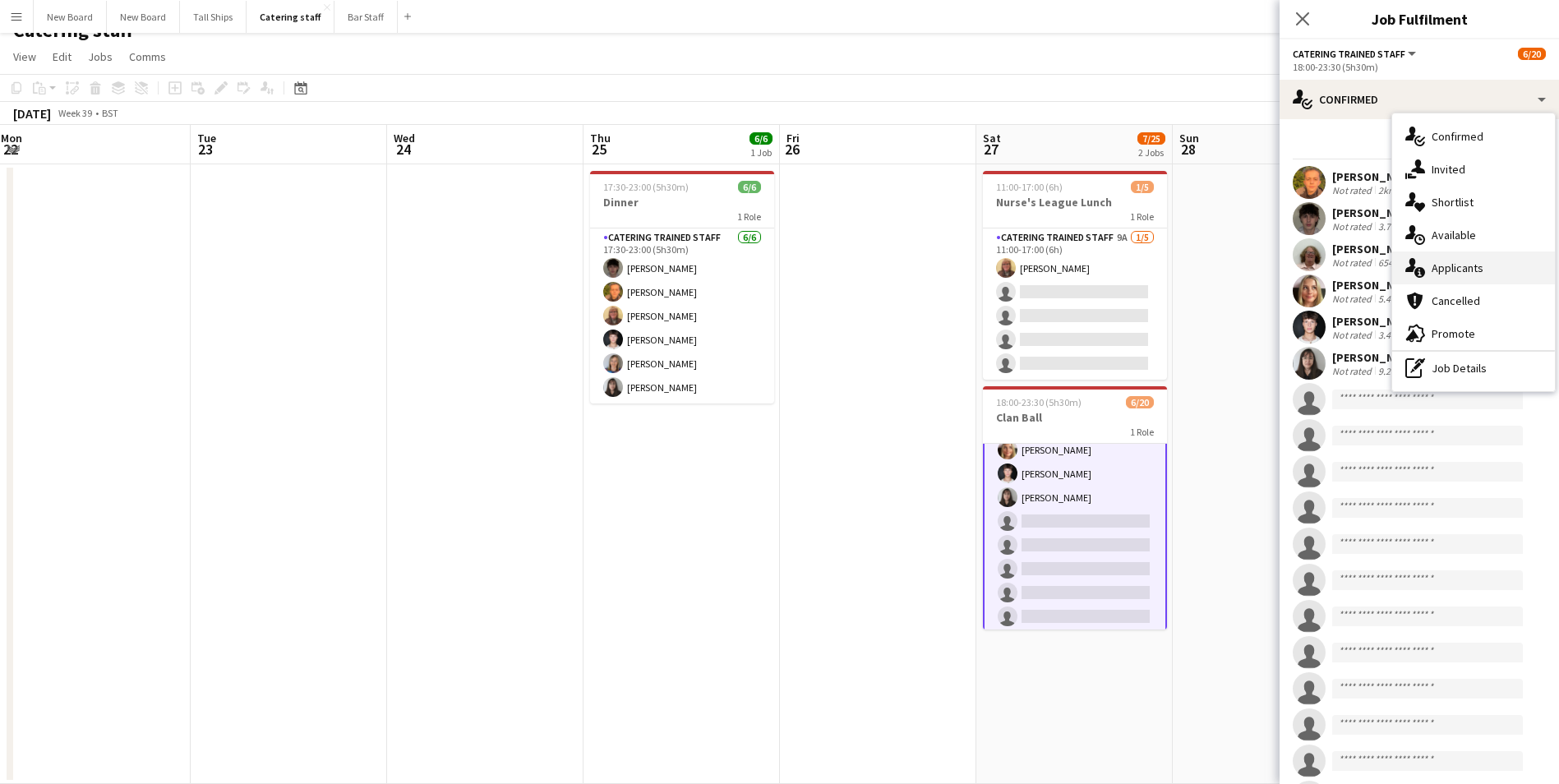
click at [1485, 268] on div "single-neutral-actions-information Applicants" at bounding box center [1473, 268] width 163 height 33
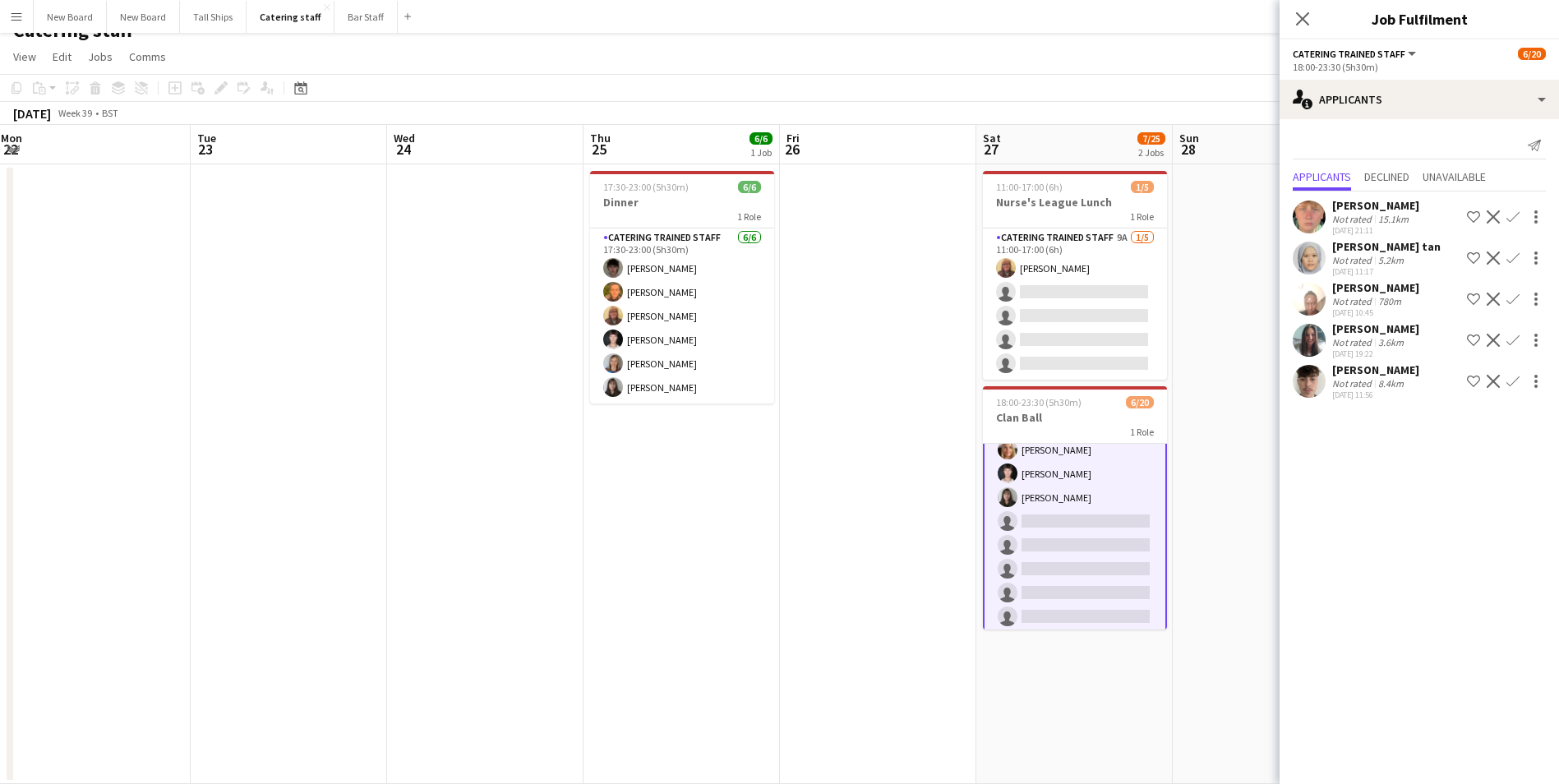
click at [1517, 380] on app-icon "Confirm" at bounding box center [1513, 382] width 14 height 14
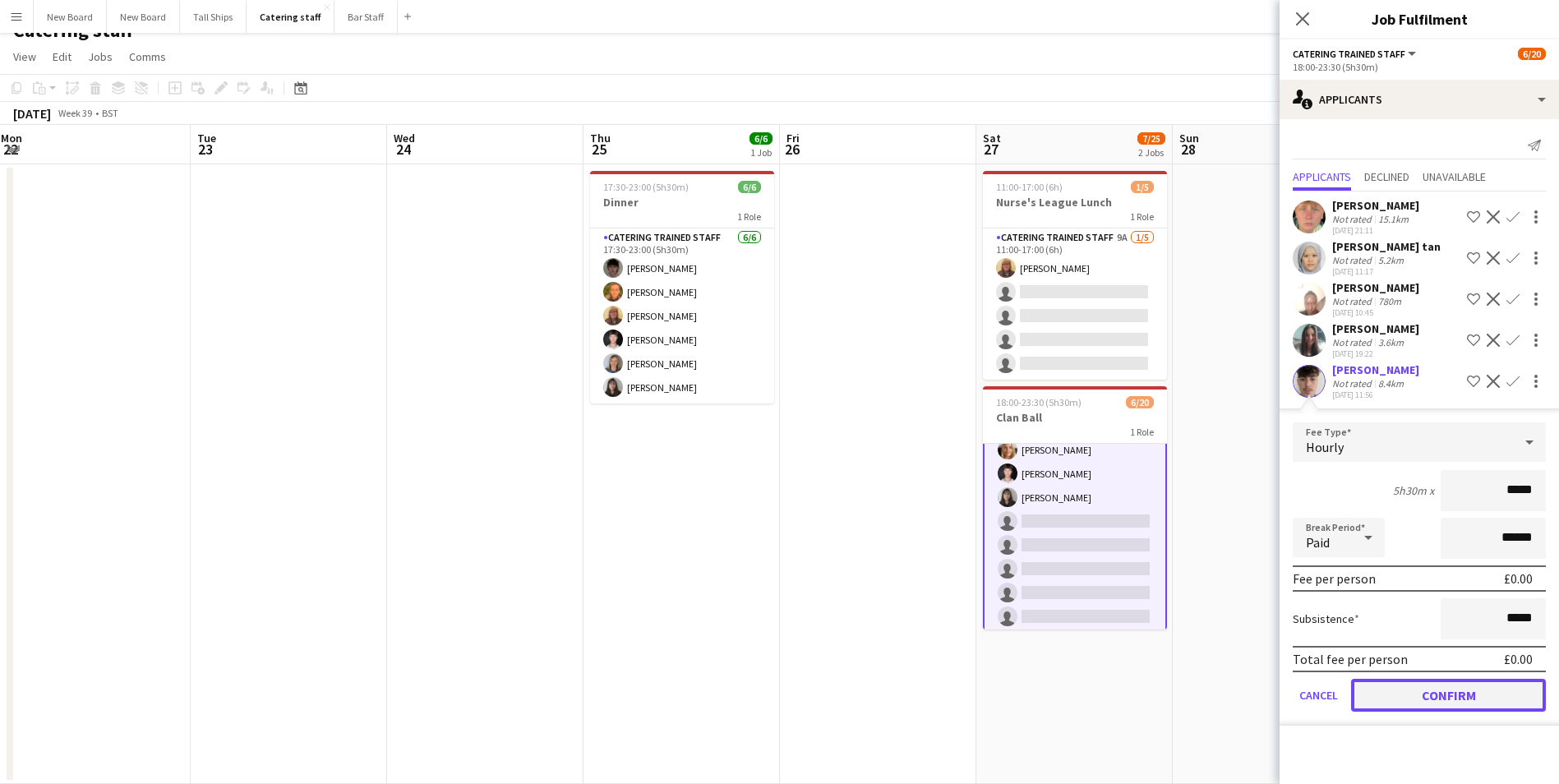
click at [1491, 704] on button "Confirm" at bounding box center [1449, 695] width 195 height 33
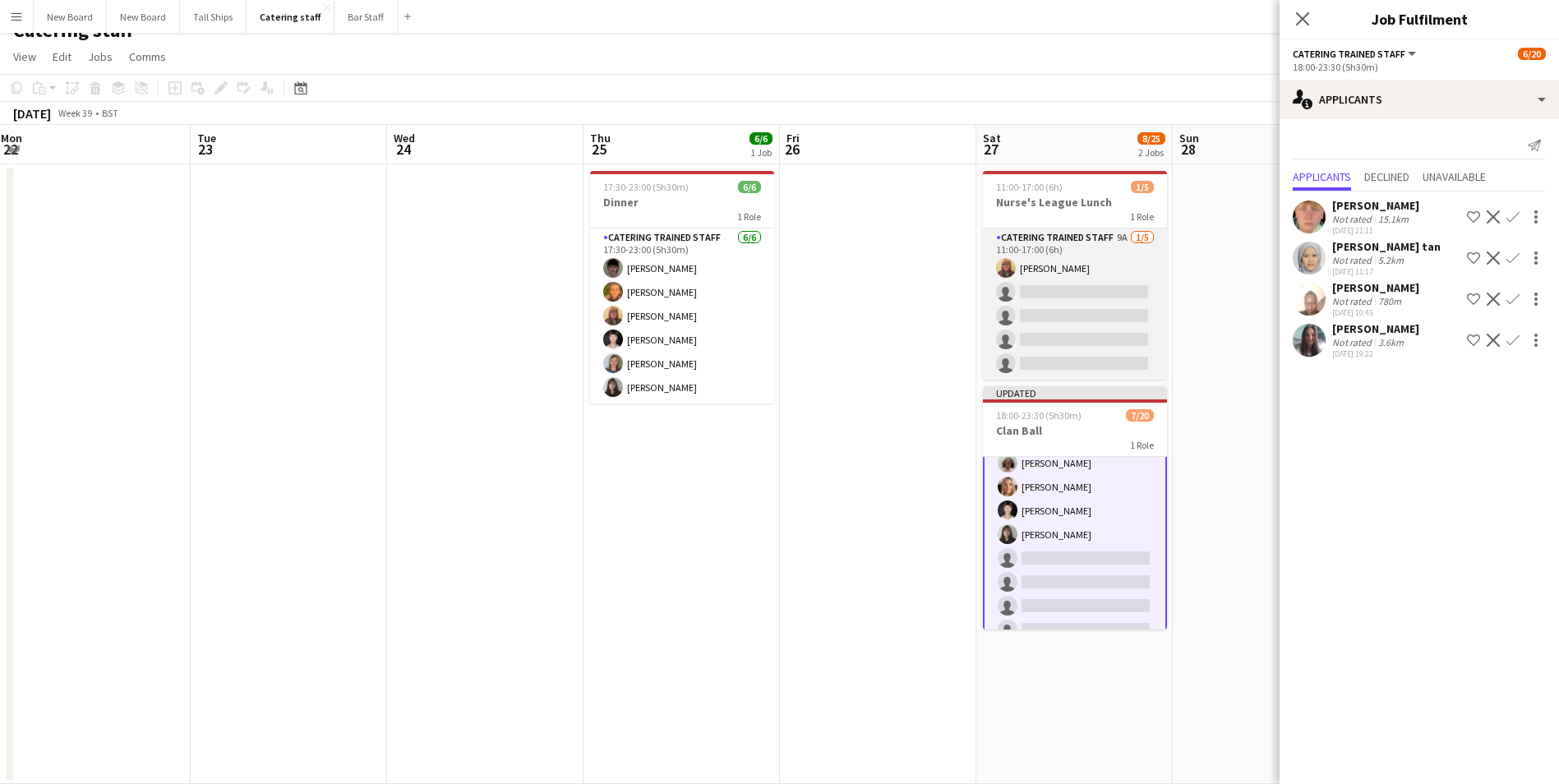
click at [1098, 291] on app-card-role "Catering trained staff 9A [DATE] 11:00-17:00 (6h) [PERSON_NAME] single-neutral-…" at bounding box center [1075, 304] width 184 height 152
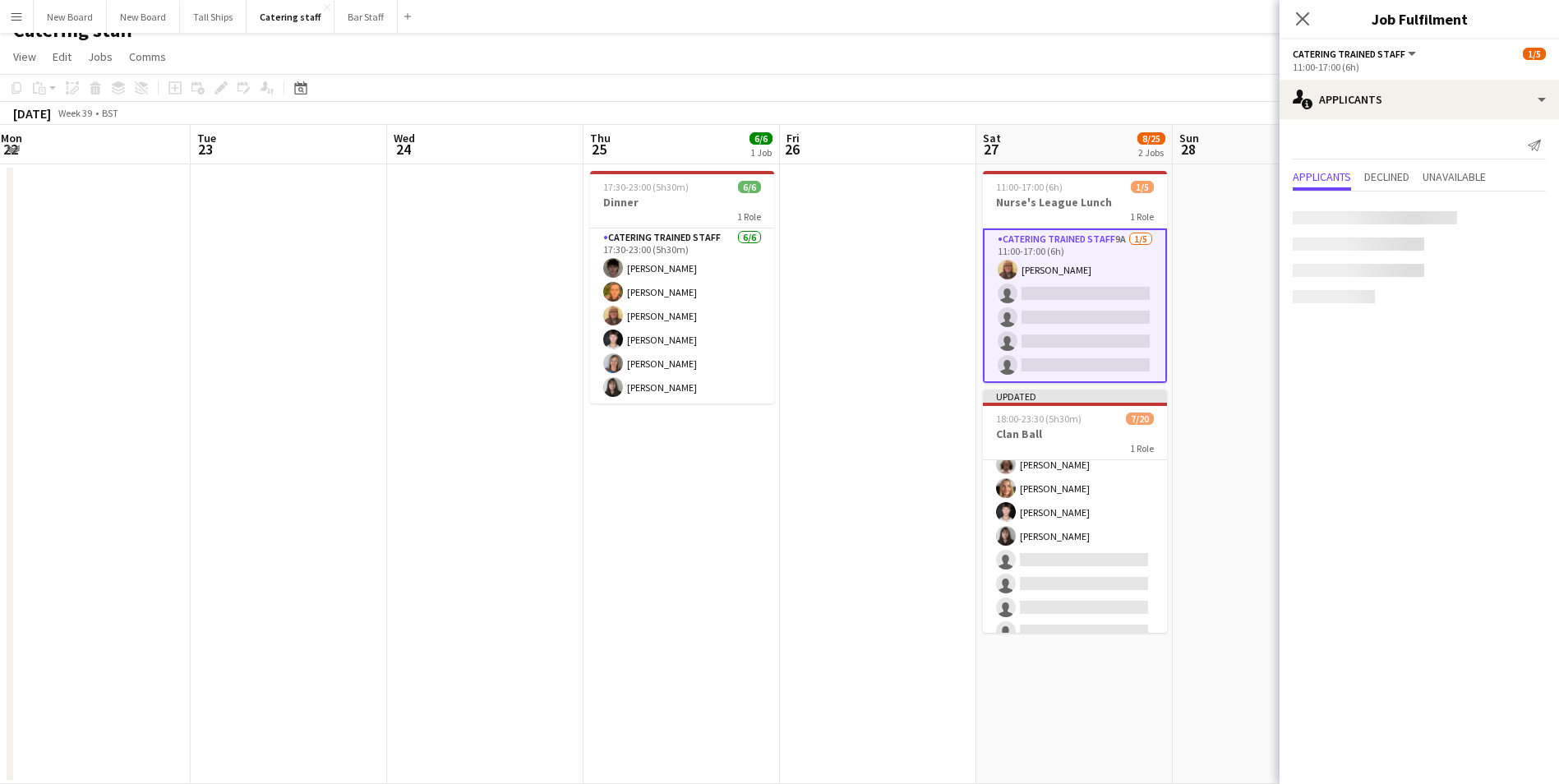
scroll to position [105, 0]
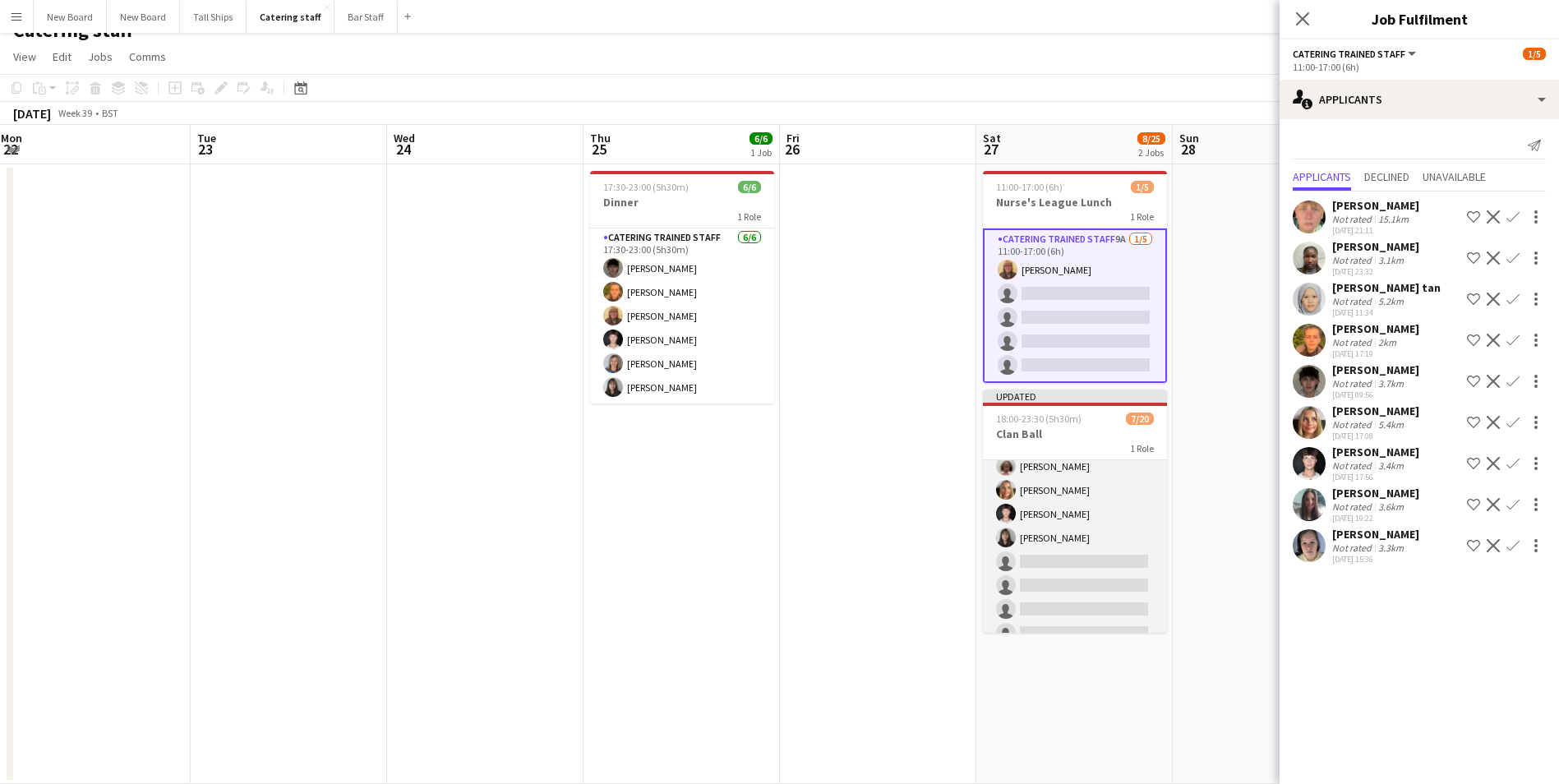
click at [1084, 560] on app-card-role "Catering trained staff 4A [DATE] 18:00-23:30 (5h30m) [PERSON_NAME] [PERSON_NAME…" at bounding box center [1075, 609] width 184 height 509
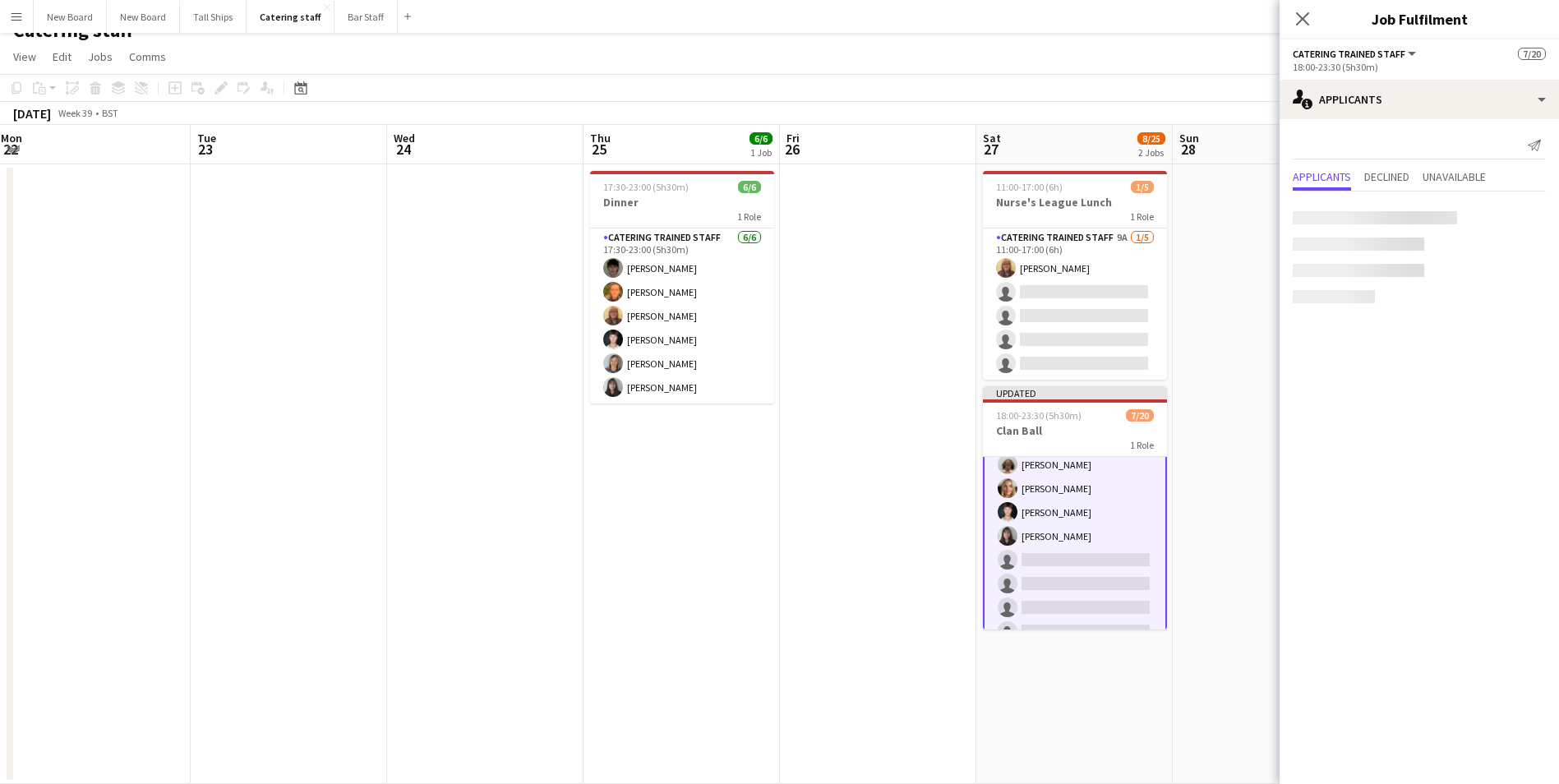
scroll to position [107, 0]
